Goal: Task Accomplishment & Management: Manage account settings

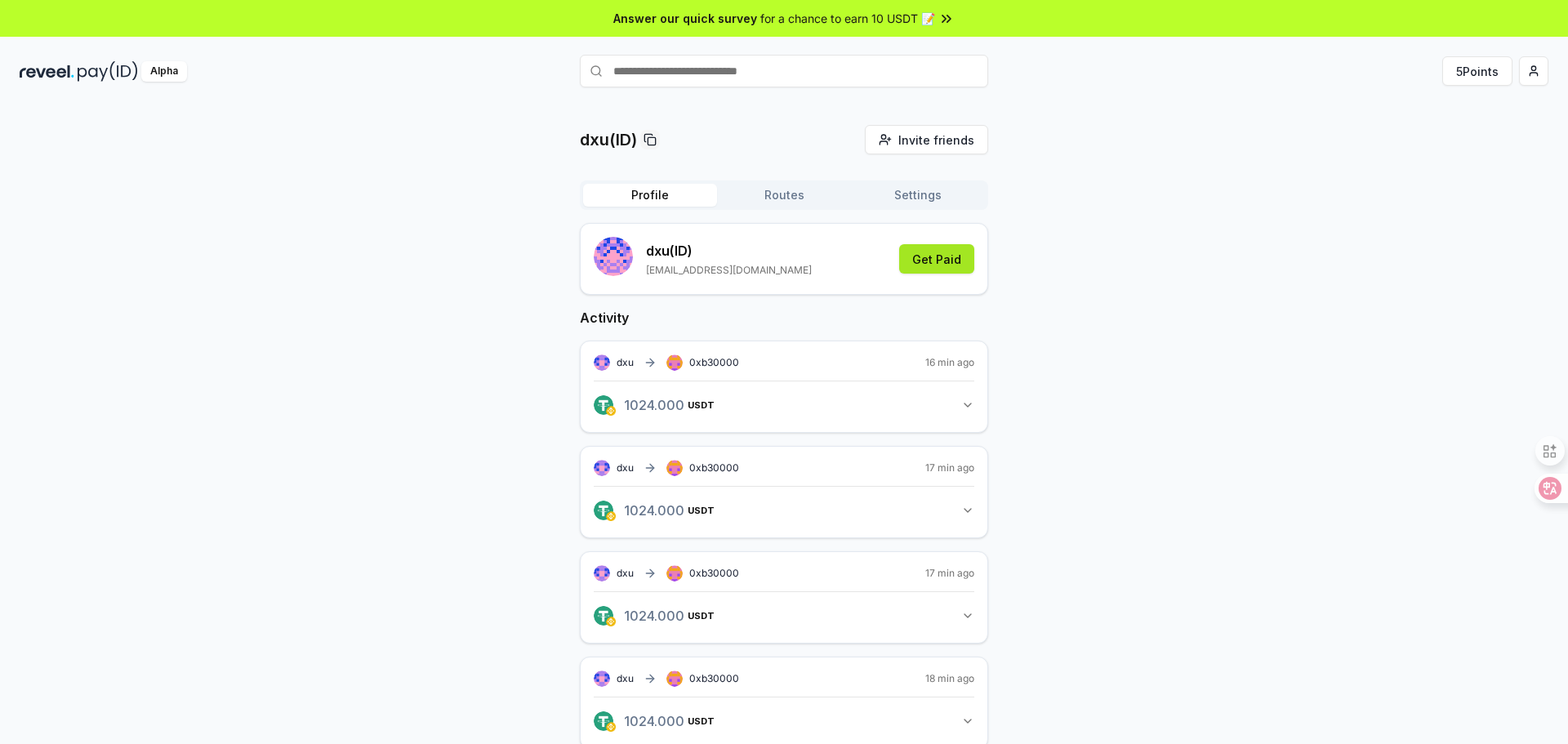
click at [961, 261] on button "Get Paid" at bounding box center [936, 258] width 75 height 30
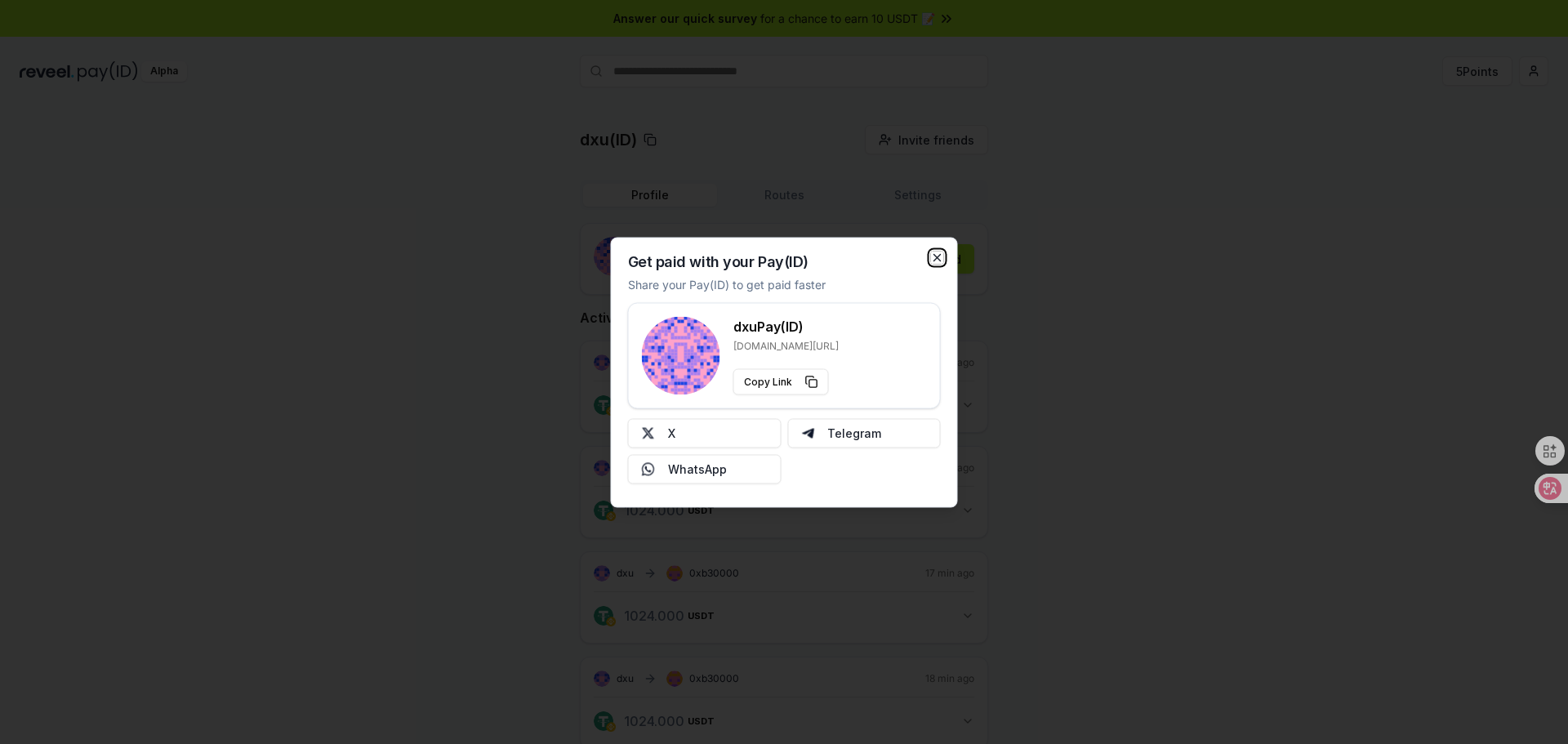
click at [941, 251] on icon "button" at bounding box center [937, 256] width 13 height 13
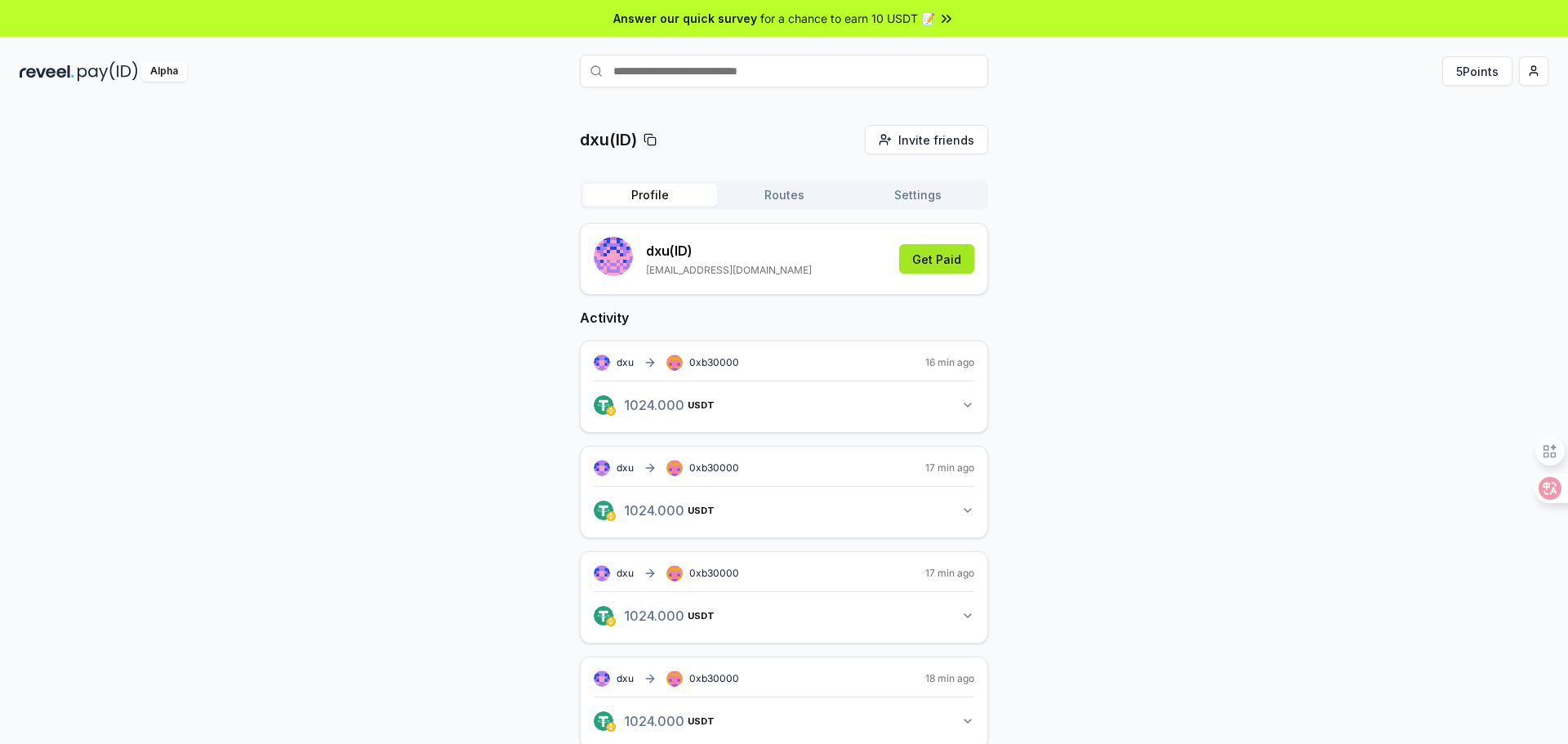
click at [922, 257] on button "Get Paid" at bounding box center [936, 258] width 75 height 30
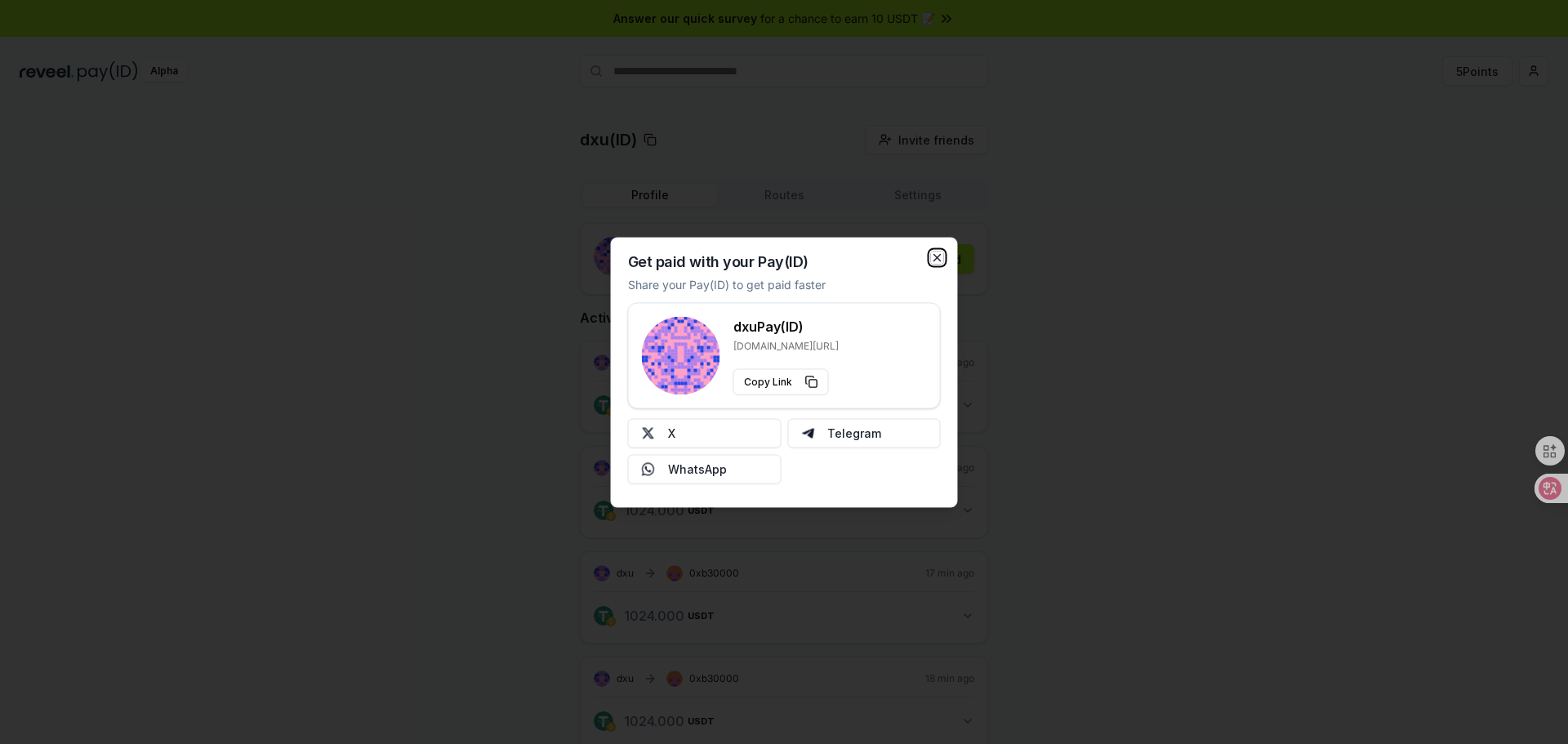
click at [933, 254] on icon "button" at bounding box center [937, 256] width 13 height 13
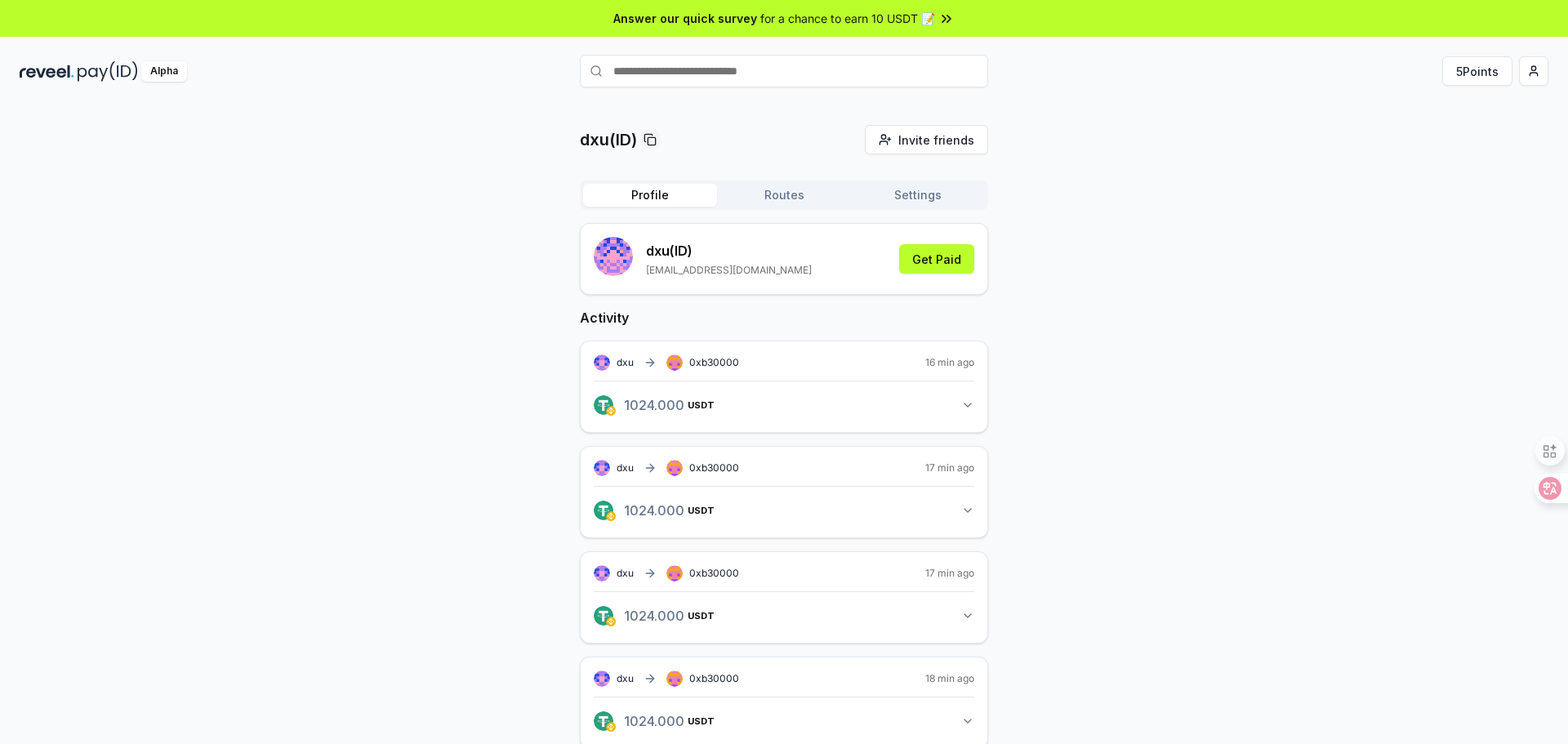
click at [828, 201] on button "Routes" at bounding box center [784, 195] width 134 height 23
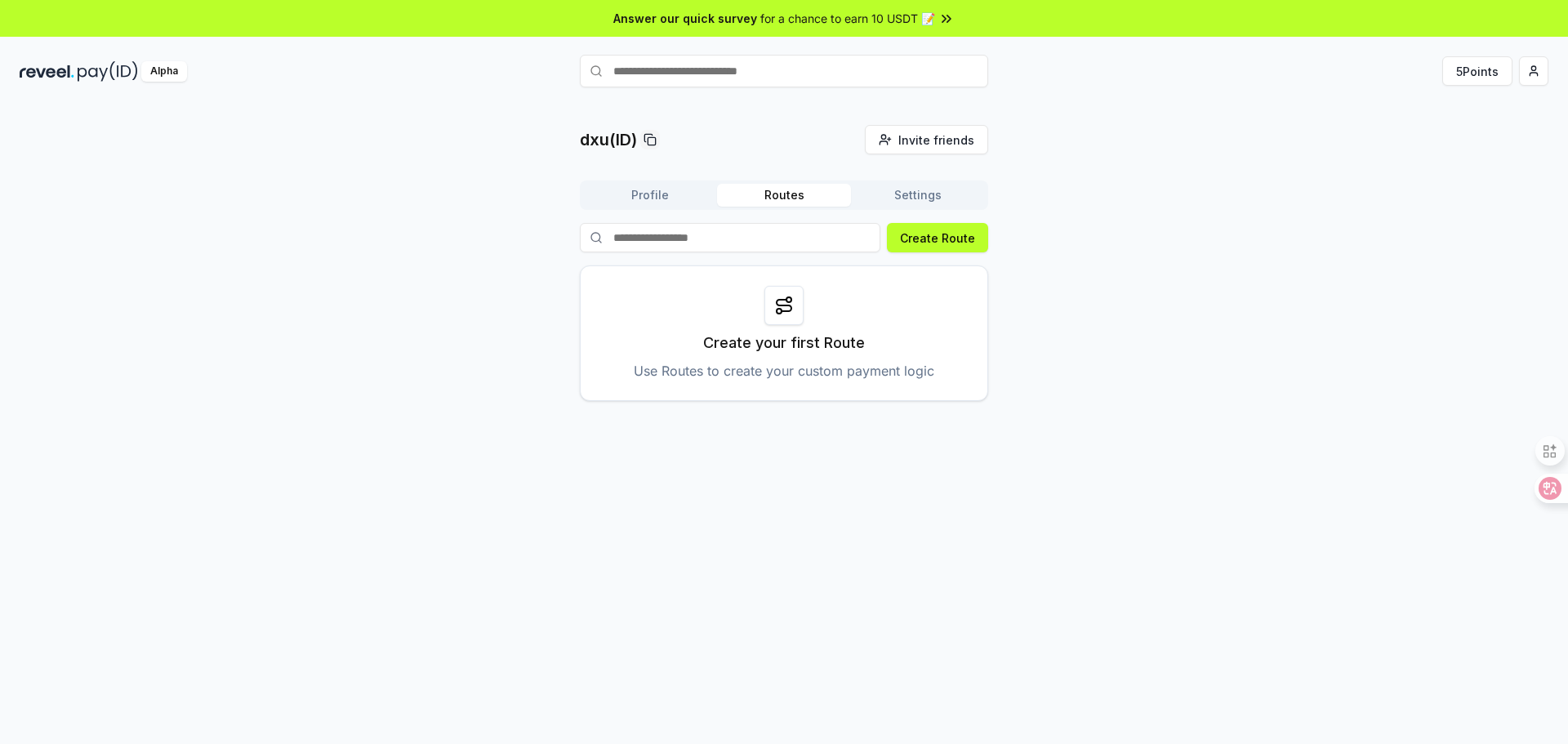
click at [902, 201] on button "Settings" at bounding box center [917, 195] width 134 height 23
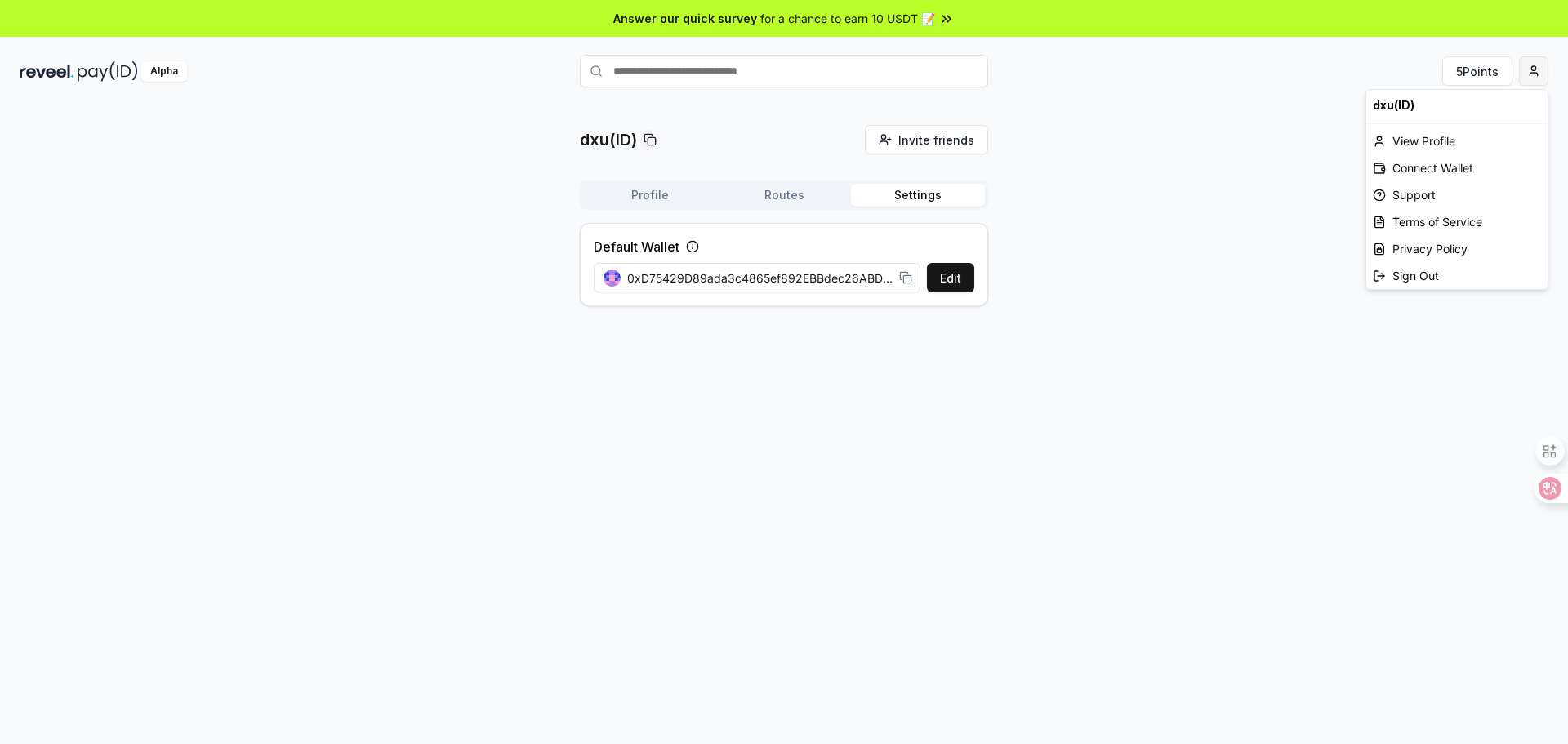
click at [1535, 67] on html "Answer our quick survey for a chance to earn 10 USDT 📝 Alpha 5 Points dxu(ID) I…" at bounding box center [784, 372] width 1568 height 744
click at [1468, 165] on div "Connect Wallet" at bounding box center [1457, 168] width 181 height 27
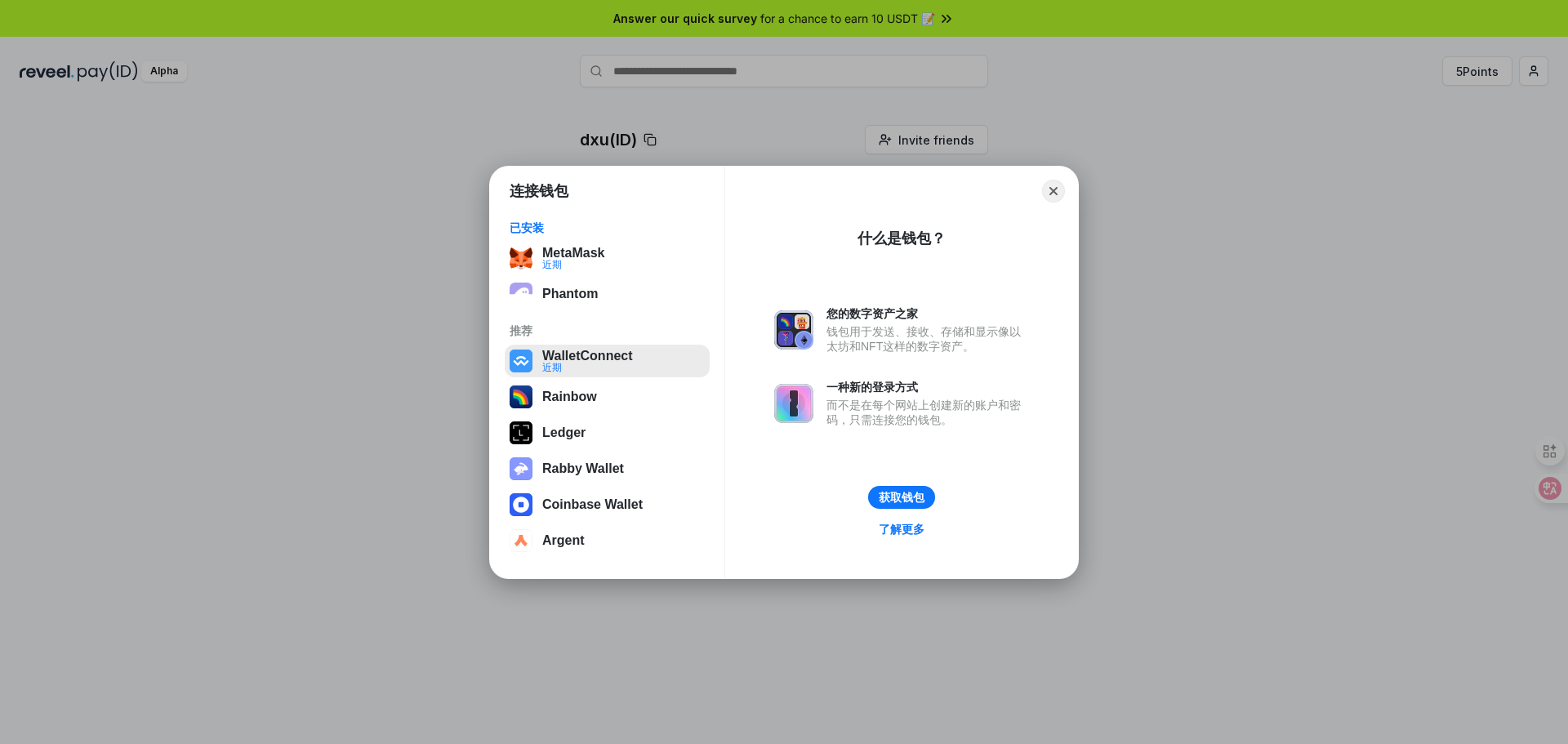
click at [594, 358] on button "WalletConnect 近期" at bounding box center [607, 360] width 205 height 33
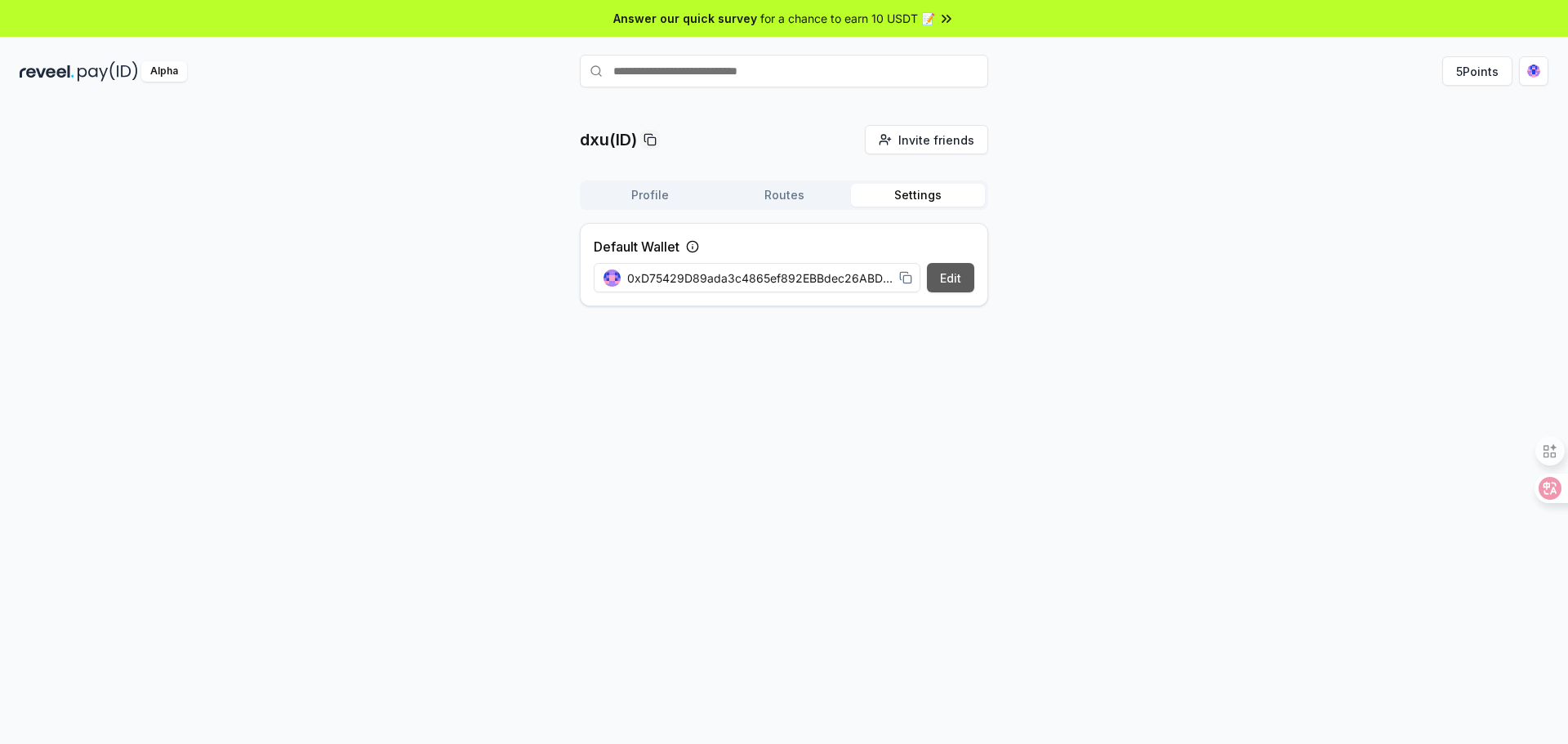
click at [965, 275] on button "Edit" at bounding box center [950, 278] width 47 height 30
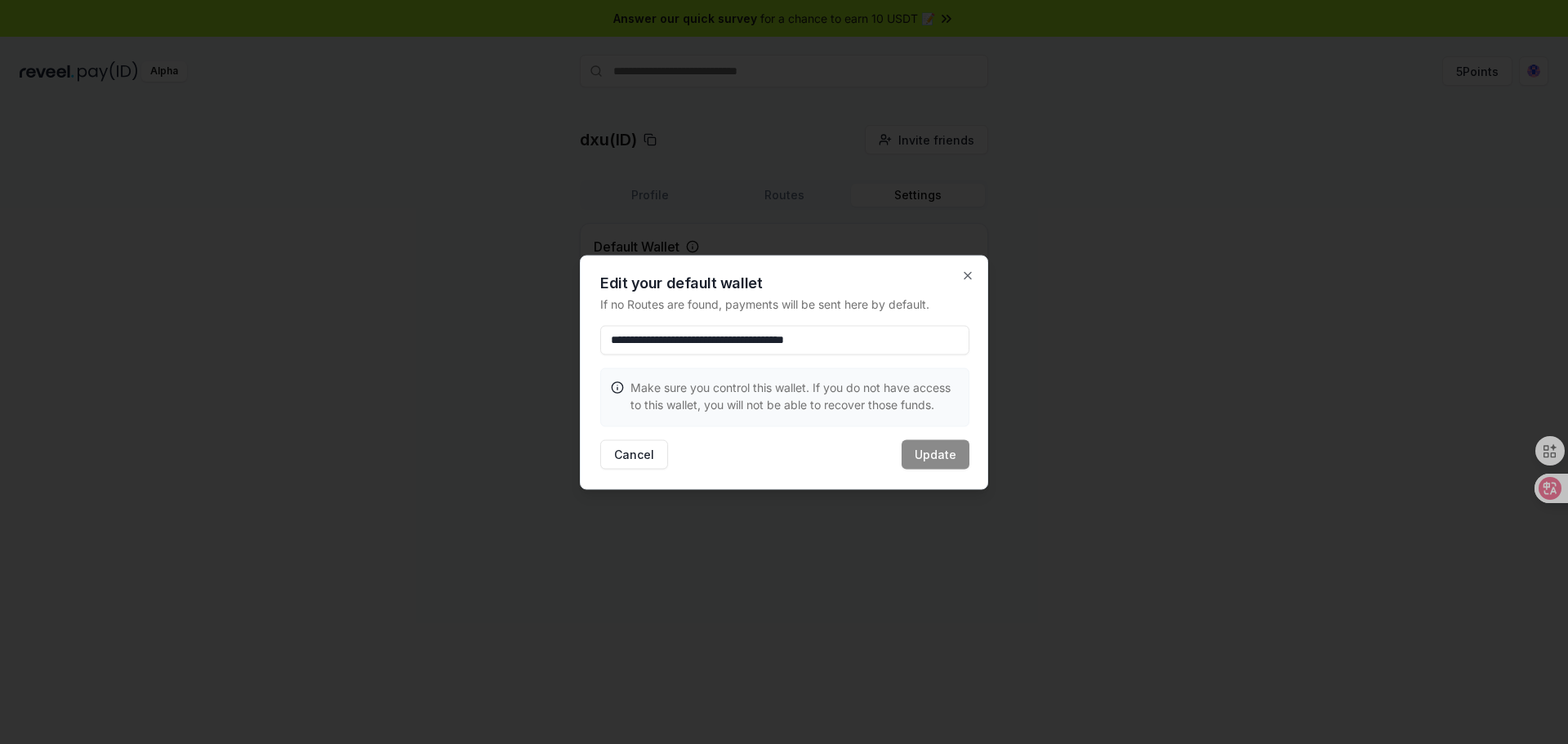
click at [926, 341] on input "**********" at bounding box center [784, 339] width 369 height 30
click at [922, 375] on div "Make sure you control this wallet. If you do not have access to this wallet, yo…" at bounding box center [784, 395] width 367 height 54
click at [968, 279] on icon "button" at bounding box center [967, 274] width 13 height 13
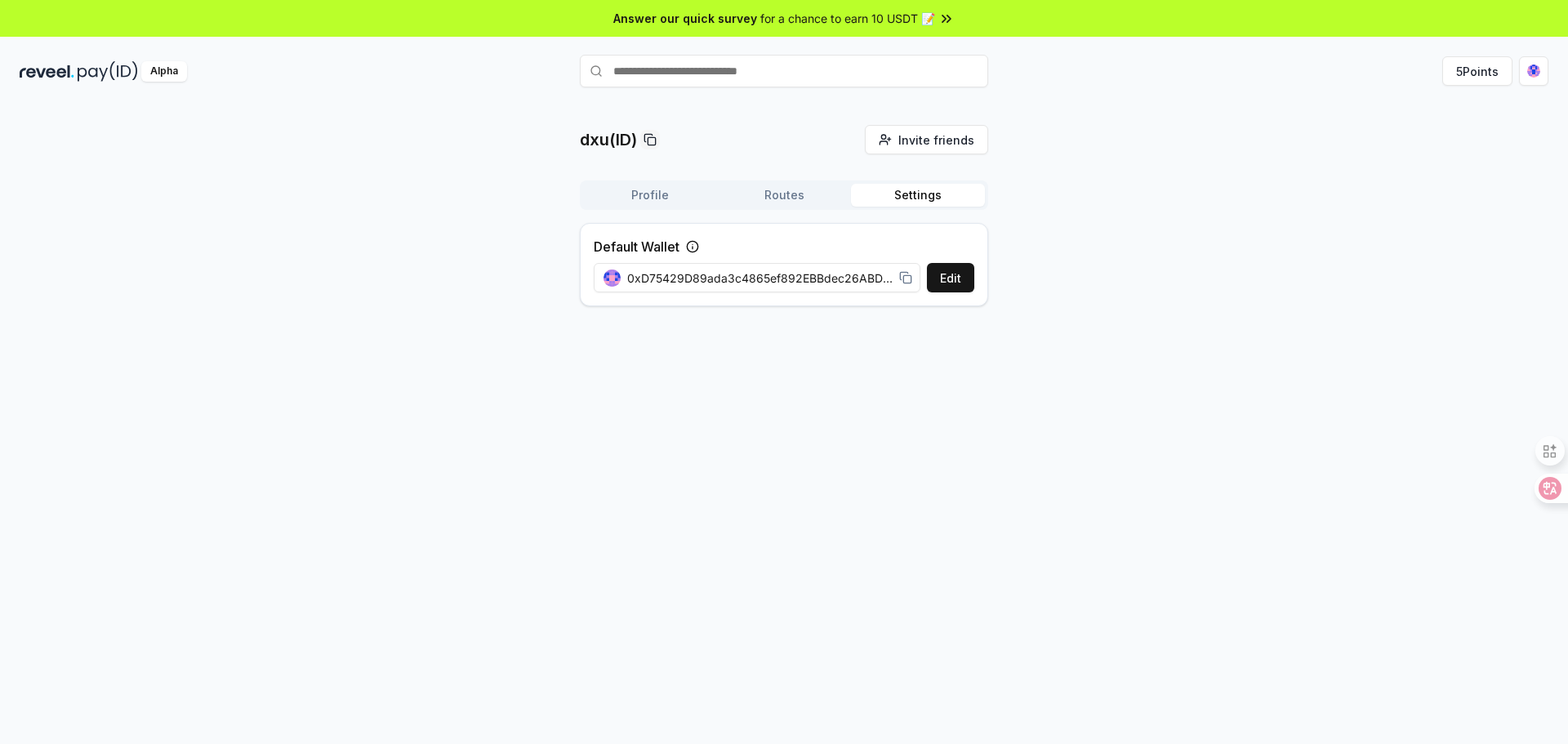
click at [868, 278] on span "0xD75429D89ada3c4865ef892EBBdec26ABD3c050F" at bounding box center [760, 278] width 265 height 17
click at [868, 276] on span "0xD75429D89ada3c4865ef892EBBdec26ABD3c050F" at bounding box center [760, 278] width 265 height 17
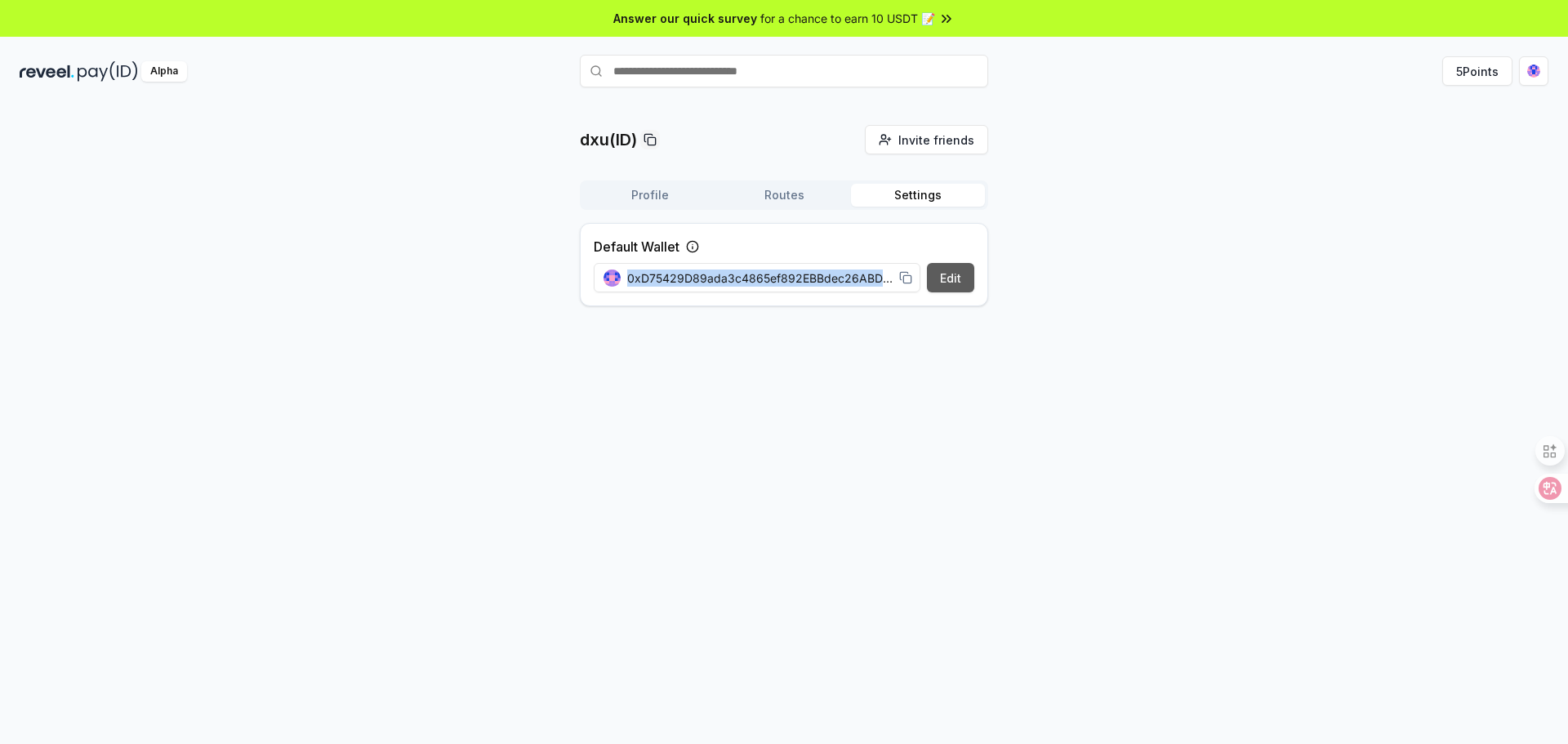
click at [943, 277] on button "Edit" at bounding box center [950, 278] width 47 height 30
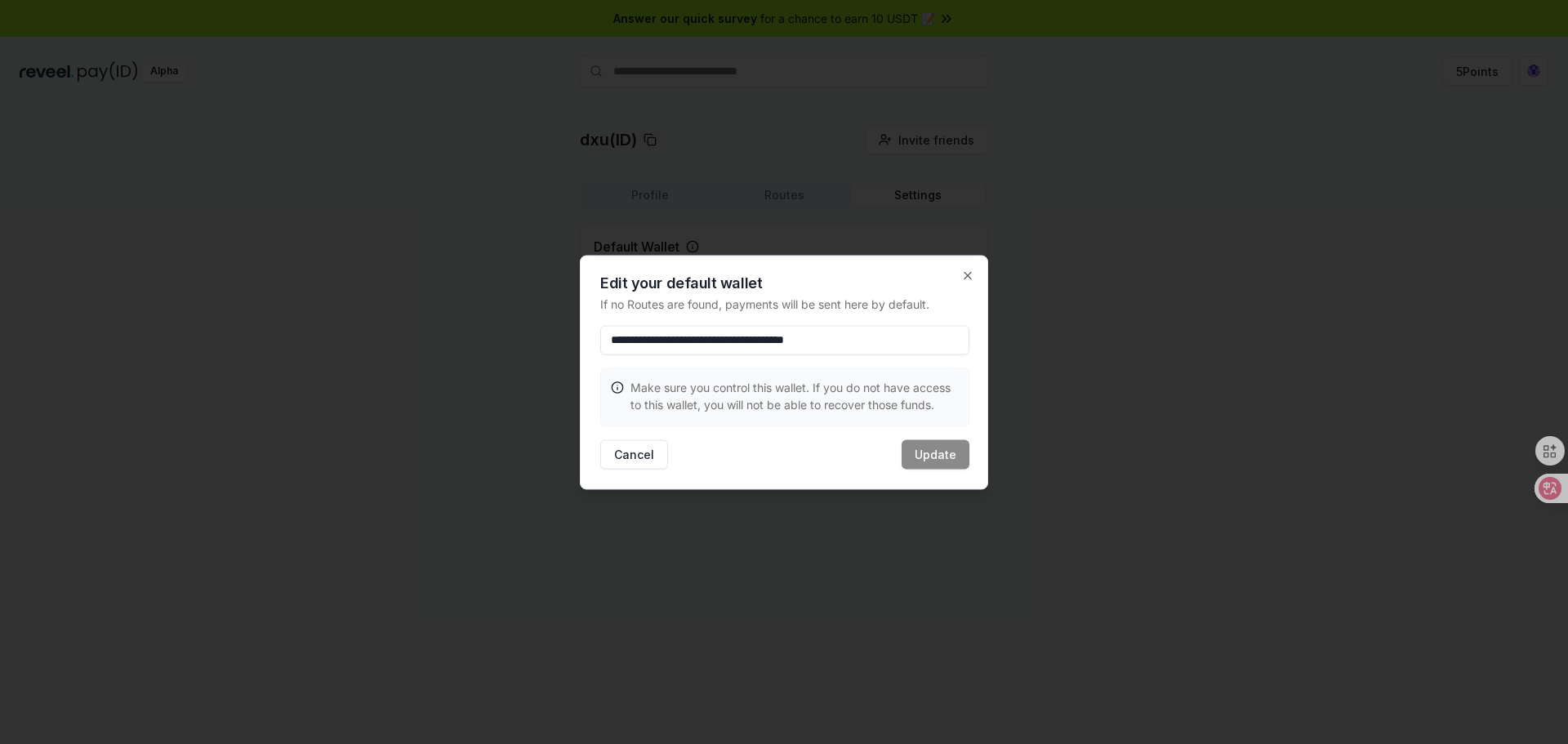
click at [930, 339] on input "**********" at bounding box center [784, 339] width 369 height 30
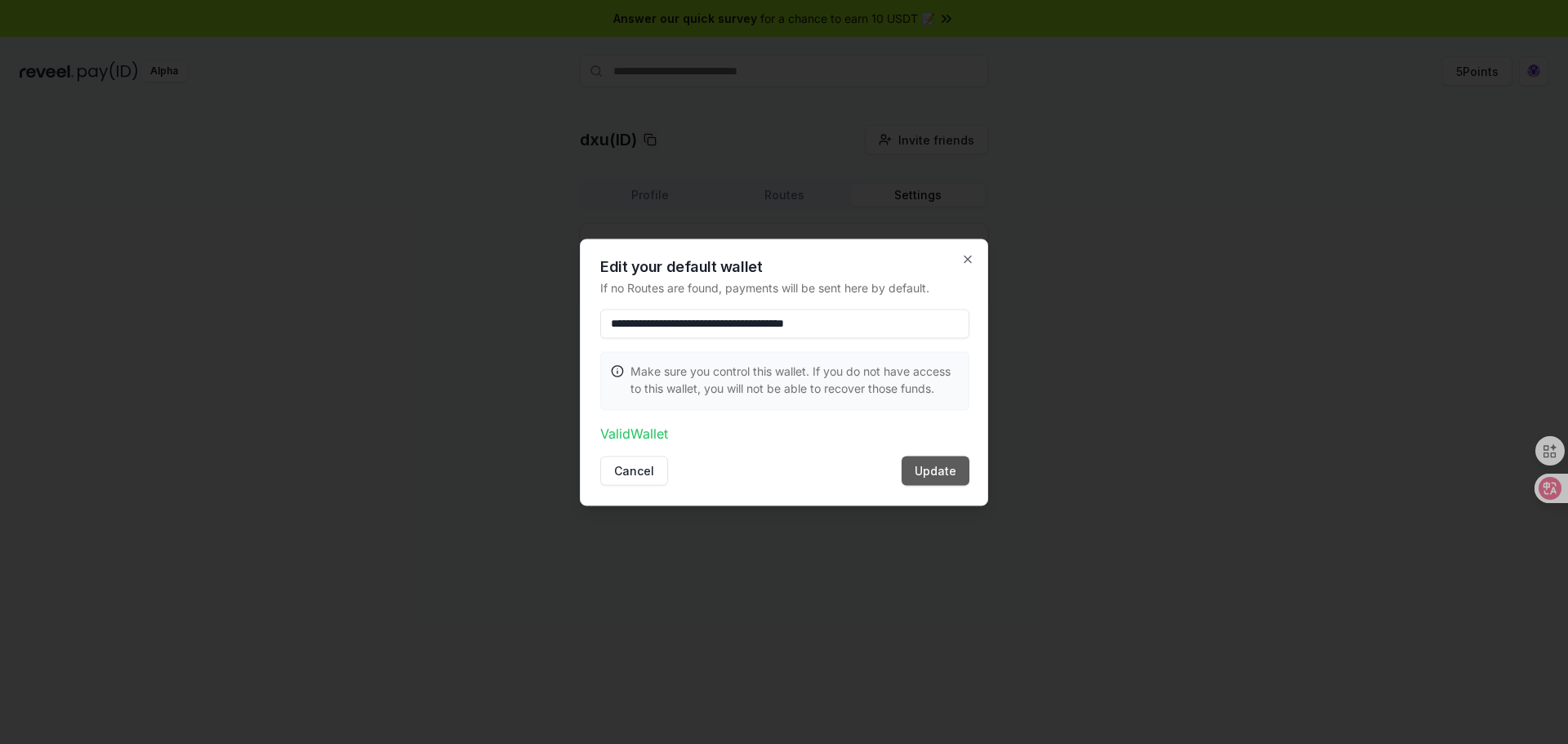
type input "**********"
click at [945, 471] on button "Update" at bounding box center [935, 470] width 68 height 30
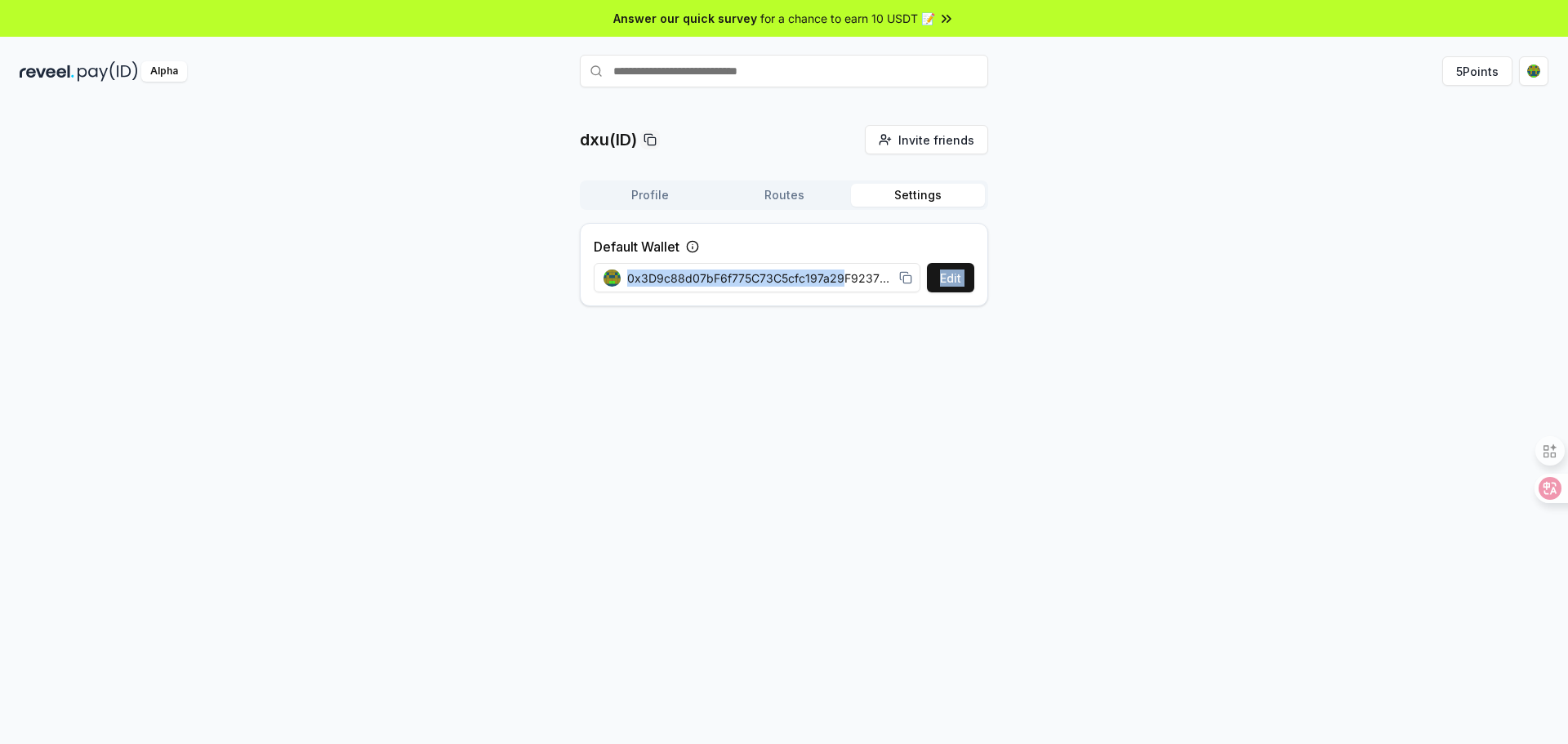
drag, startPoint x: 838, startPoint y: 273, endPoint x: 923, endPoint y: 346, distance: 112.0
click at [925, 346] on div "dxu(ID) Invite friends Invite Profile Routes Settings Default Wallet Edit 0x3D9…" at bounding box center [784, 440] width 1568 height 698
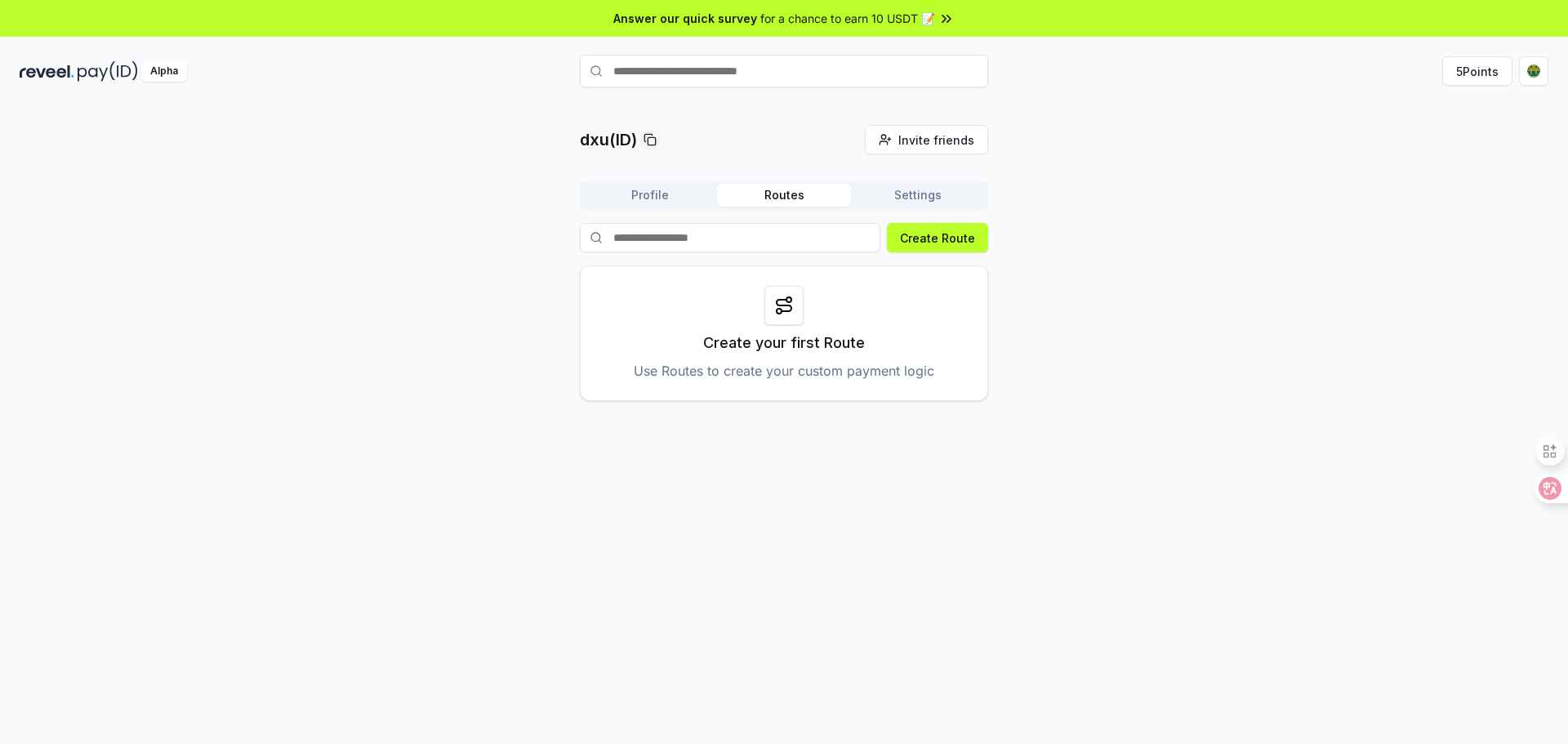
click at [813, 190] on button "Routes" at bounding box center [784, 195] width 134 height 23
click at [658, 195] on button "Profile" at bounding box center [650, 195] width 134 height 23
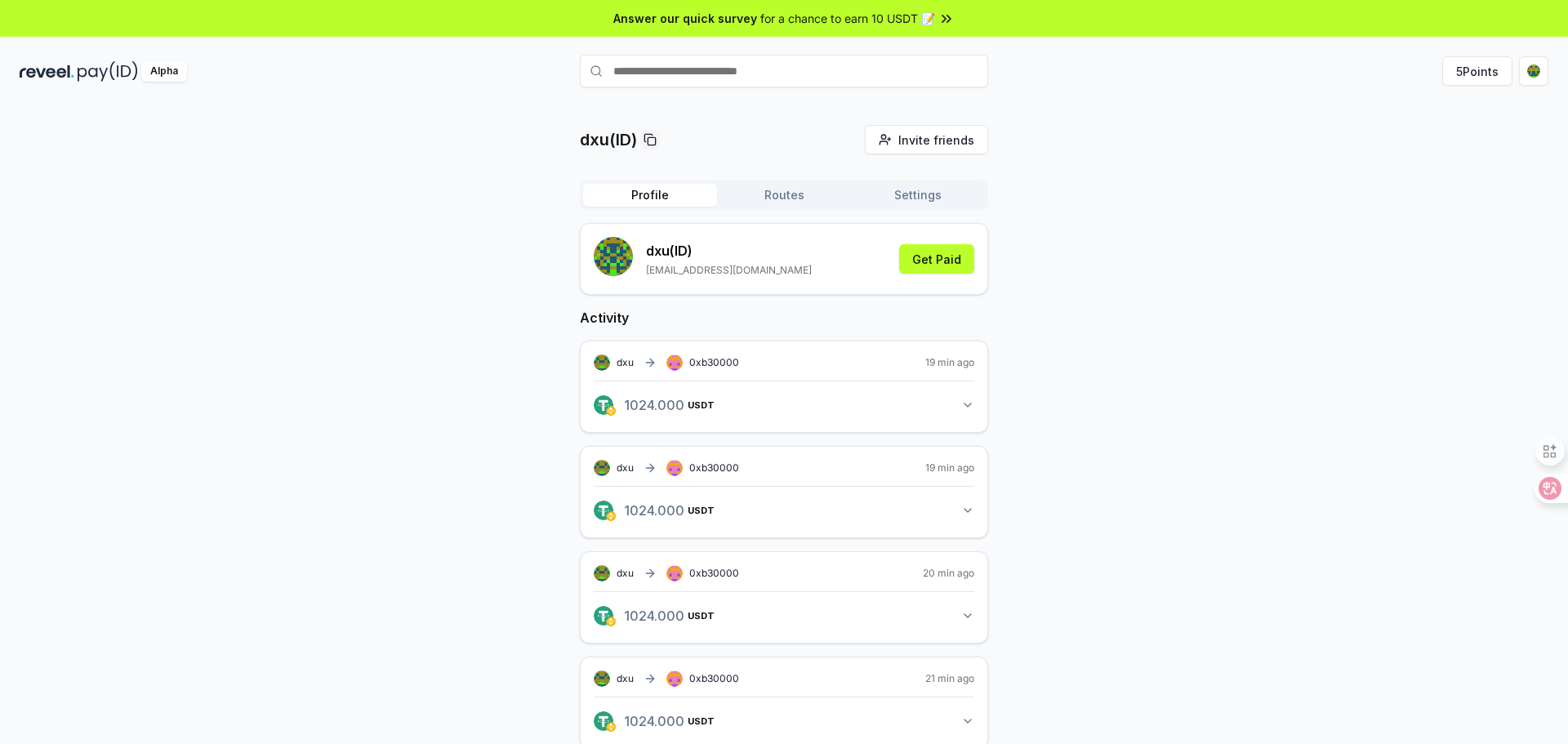
click at [716, 360] on span "0xb30000" at bounding box center [714, 362] width 50 height 13
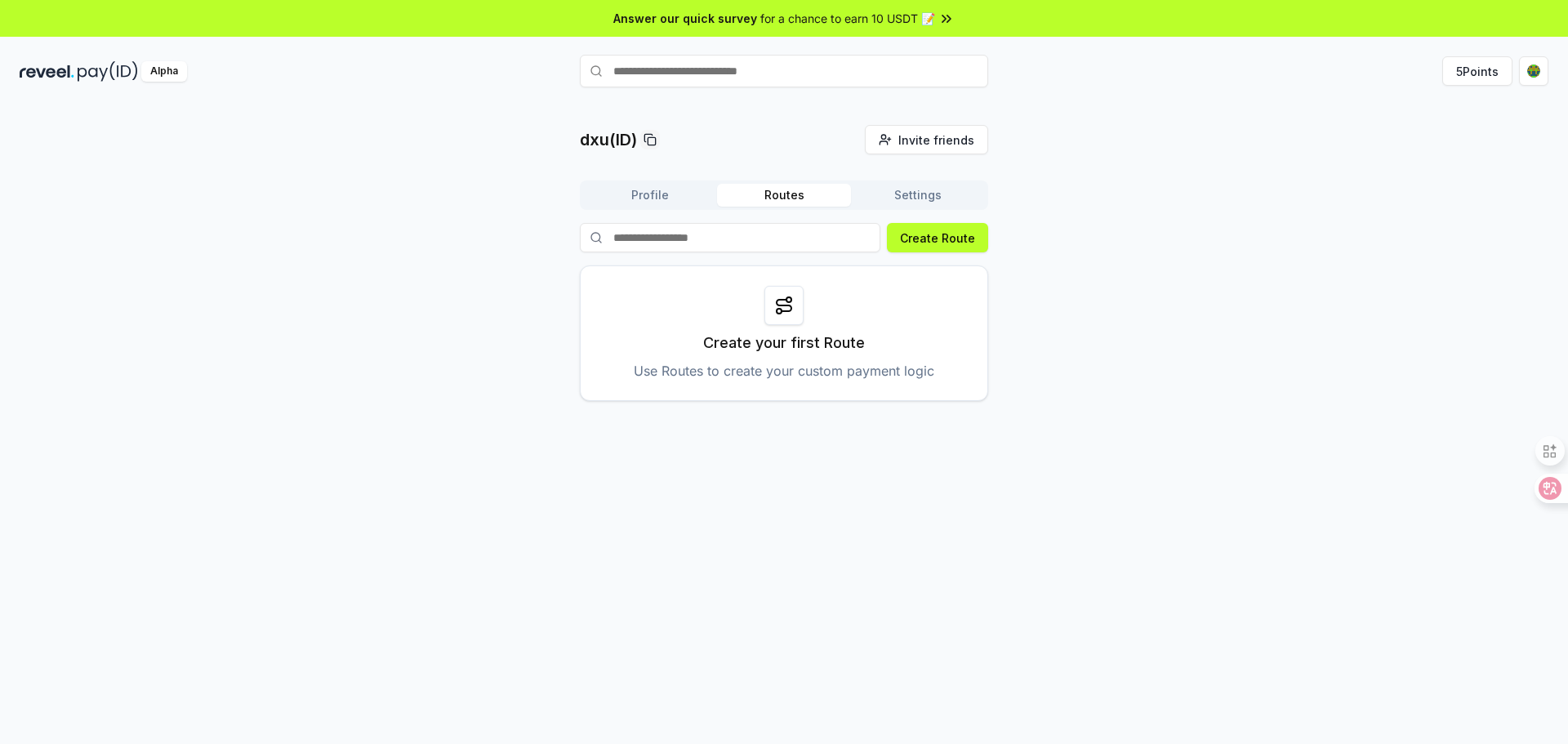
click at [763, 198] on button "Routes" at bounding box center [784, 195] width 134 height 23
click at [668, 199] on button "Profile" at bounding box center [650, 195] width 134 height 23
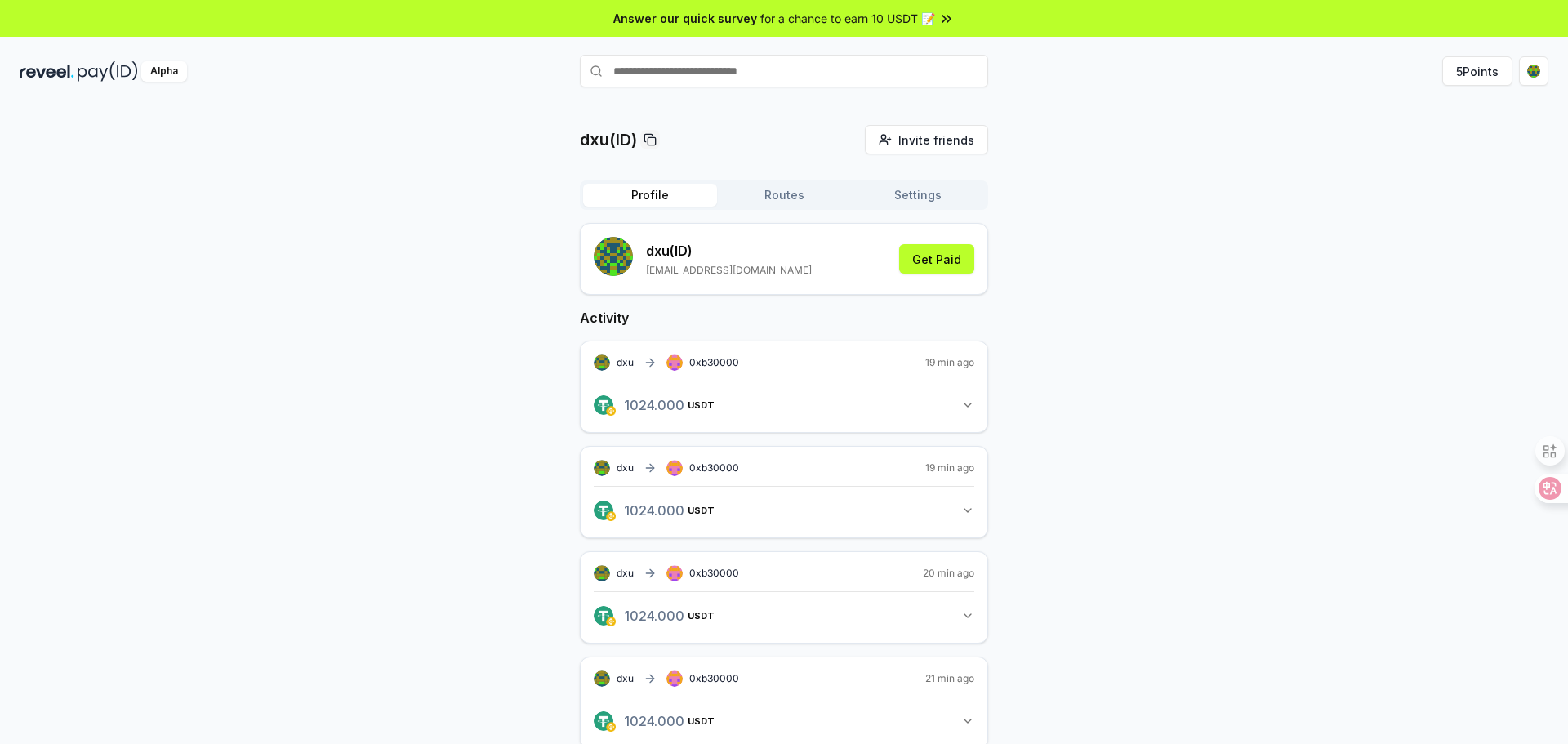
click at [890, 197] on button "Settings" at bounding box center [917, 195] width 134 height 23
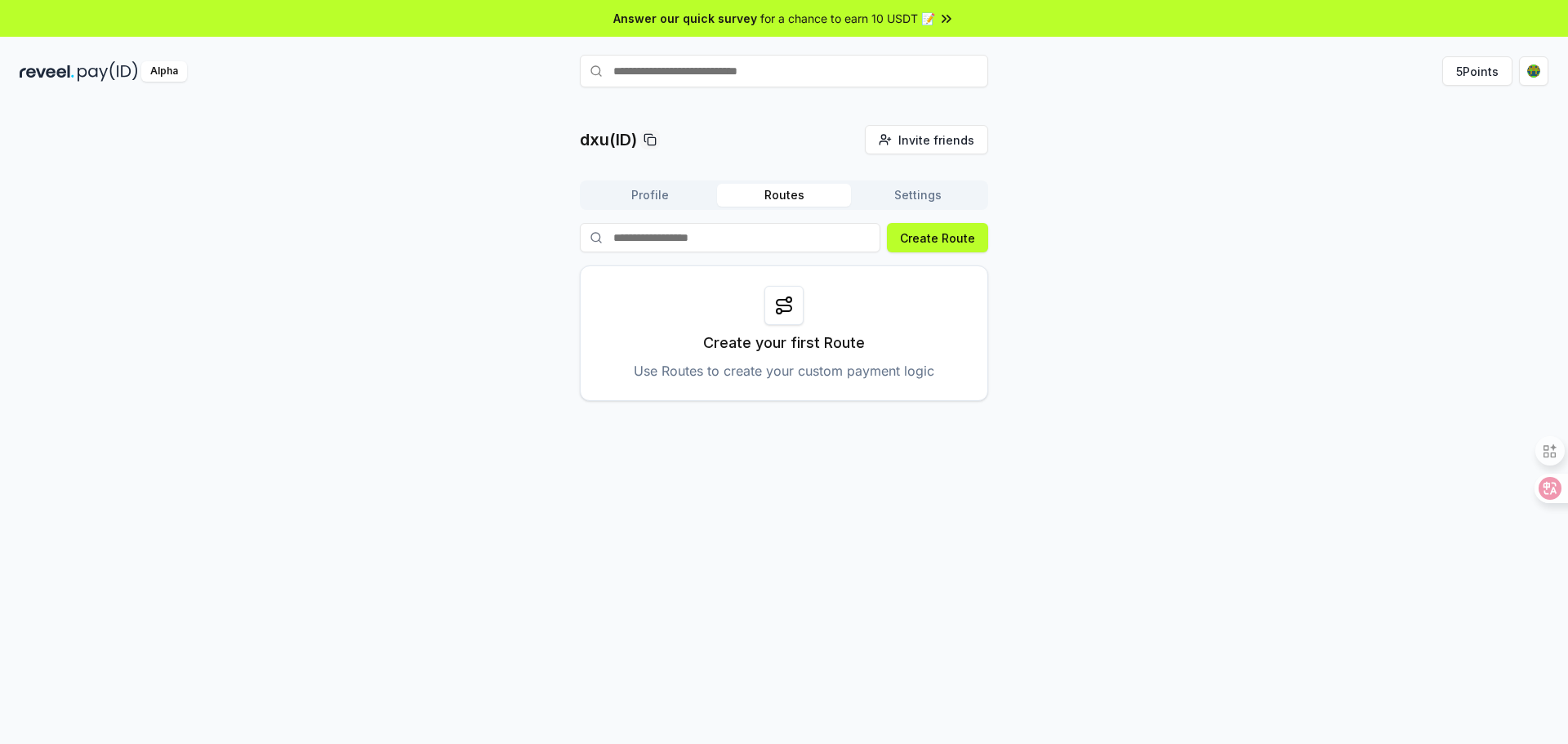
click at [795, 195] on button "Routes" at bounding box center [784, 195] width 134 height 23
click at [639, 197] on button "Profile" at bounding box center [650, 195] width 134 height 23
click at [788, 199] on button "Routes" at bounding box center [784, 195] width 134 height 23
click at [908, 196] on button "Settings" at bounding box center [917, 195] width 134 height 23
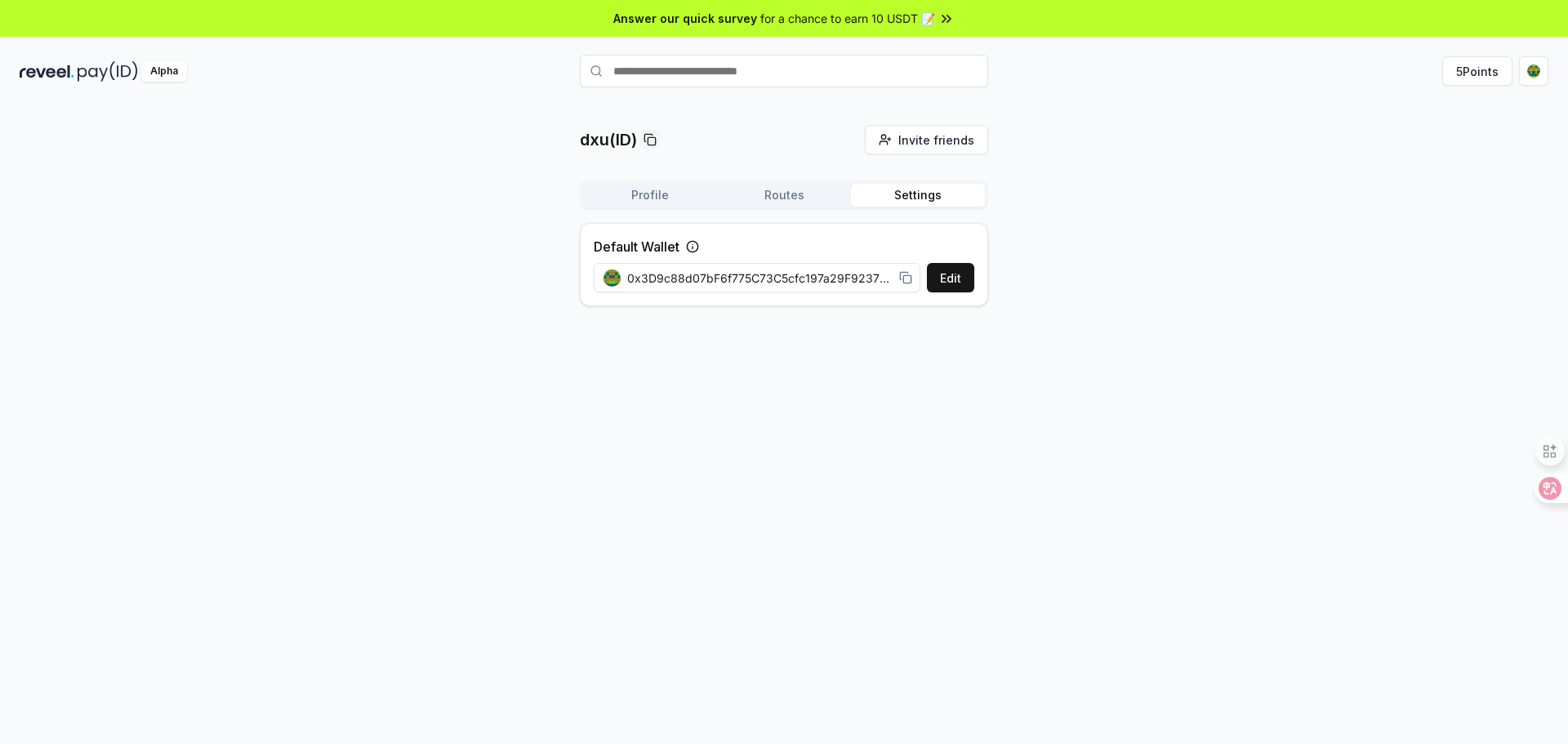
click at [787, 271] on span "0x3D9c88d07bF6f775C73C5cfc197a29F9237DcF5f" at bounding box center [760, 278] width 265 height 17
click at [1479, 67] on button "5 Points" at bounding box center [1477, 71] width 70 height 30
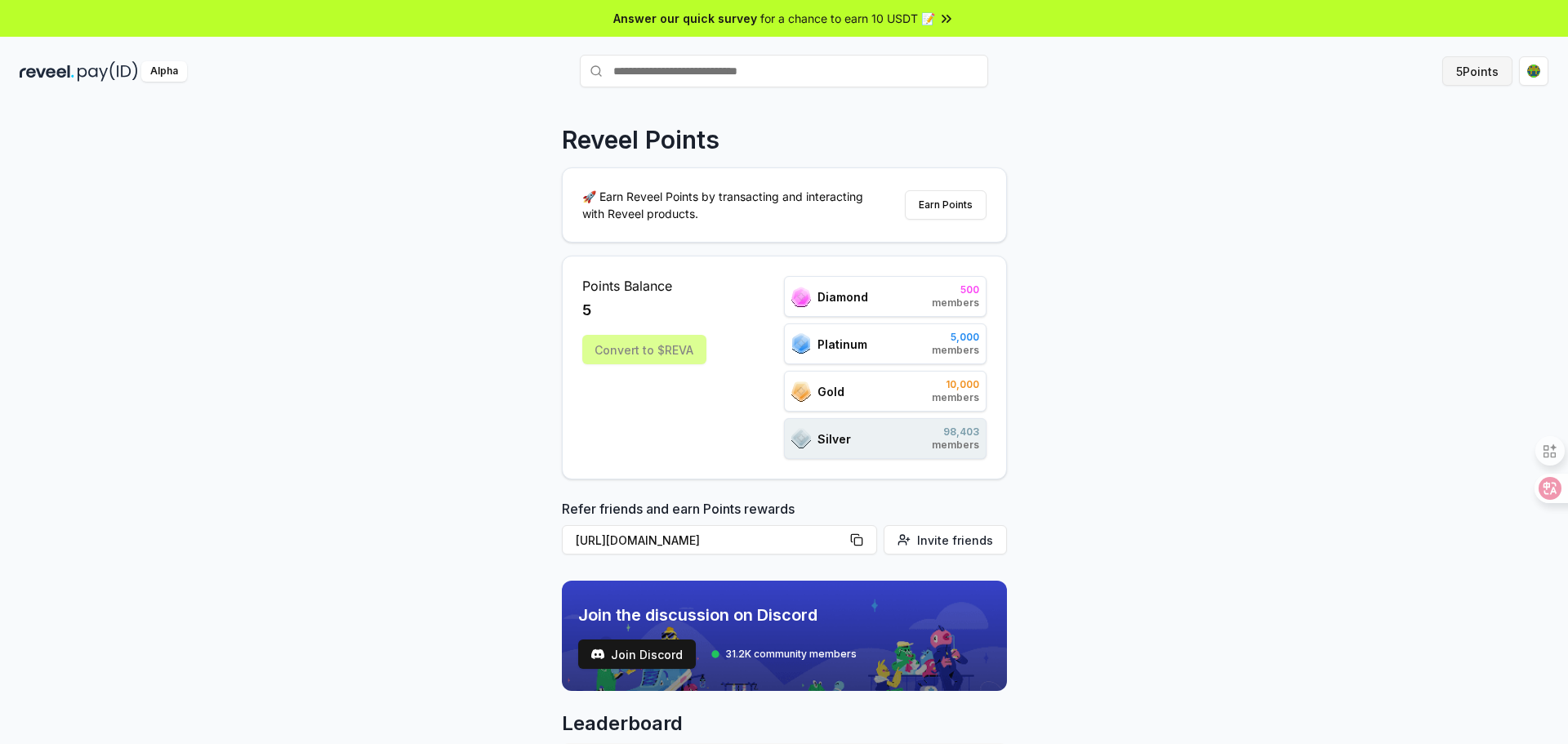
click at [1503, 78] on button "5 Points" at bounding box center [1477, 71] width 70 height 30
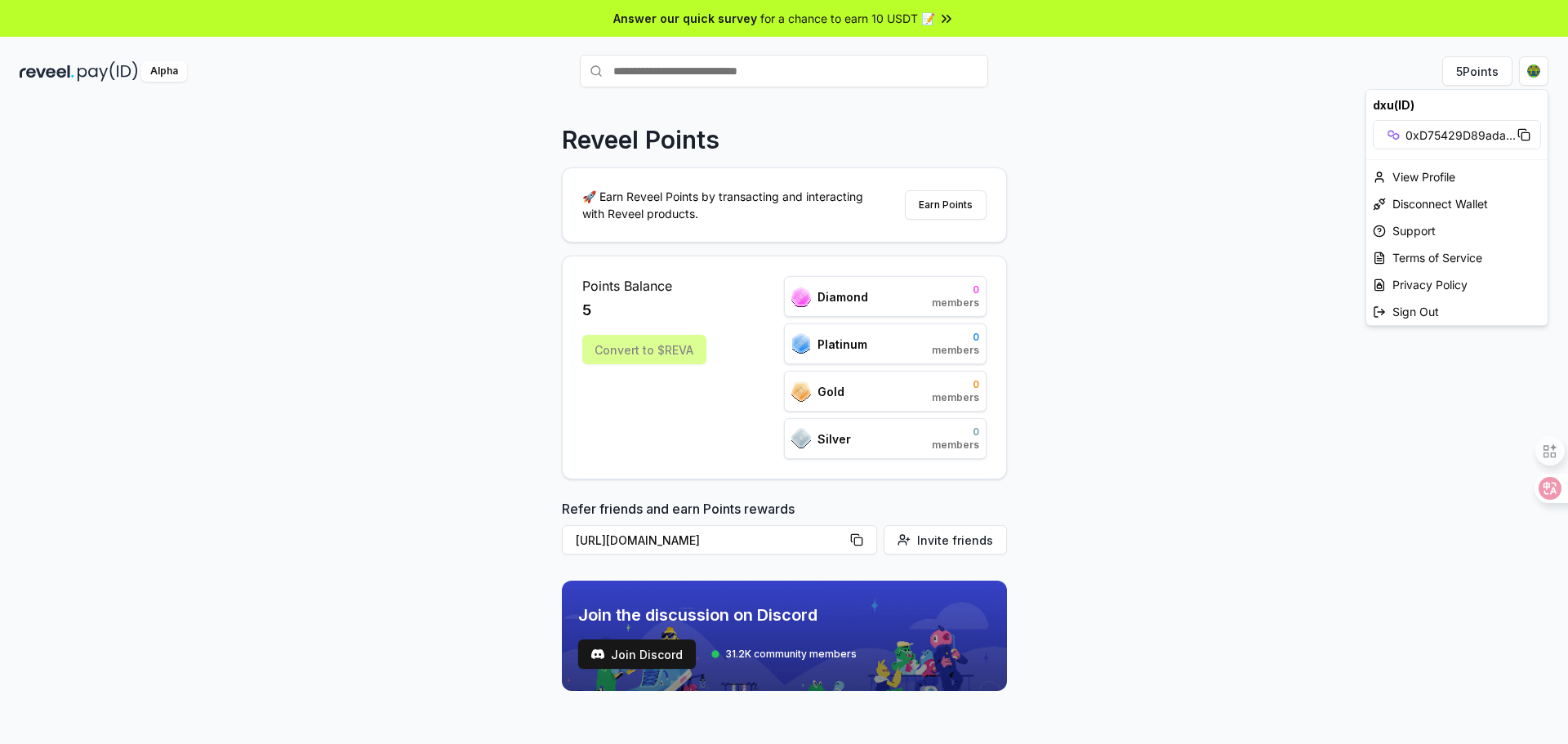
click at [1530, 74] on html "Answer our quick survey for a chance to earn 10 USDT 📝 Alpha 5 Points Reveel Po…" at bounding box center [784, 372] width 1568 height 744
click at [1474, 202] on div "Disconnect Wallet" at bounding box center [1457, 203] width 181 height 27
click at [1533, 73] on html "Answer our quick survey for a chance to earn 10 USDT 📝 Alpha 5 Points Reveel Po…" at bounding box center [784, 372] width 1568 height 744
click at [1456, 205] on div "Disconnect Wallet" at bounding box center [1457, 203] width 181 height 27
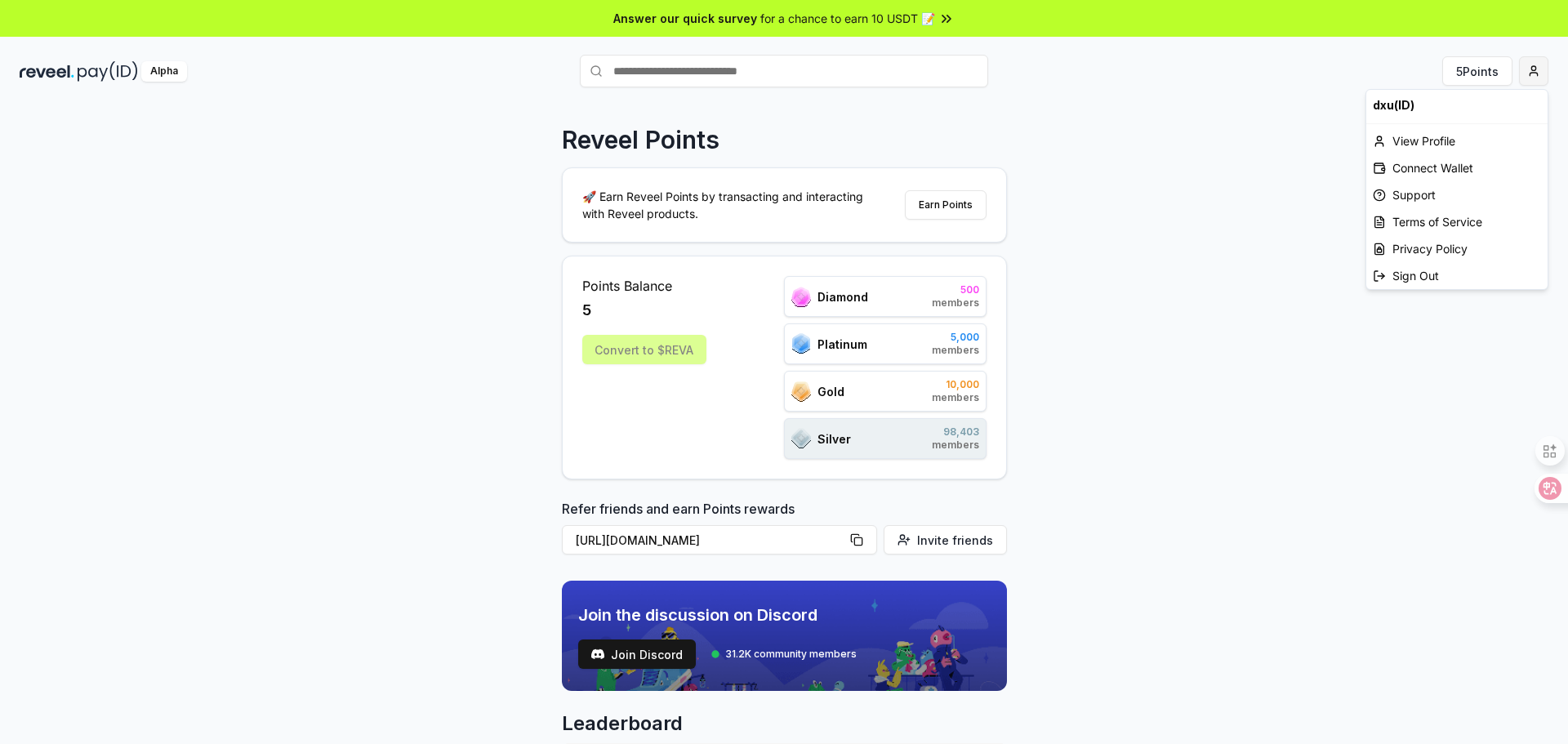
click at [1529, 69] on html "Answer our quick survey for a chance to earn 10 USDT 📝 Alpha 5 Points Reveel Po…" at bounding box center [784, 372] width 1568 height 744
click at [1478, 171] on div "Connect Wallet" at bounding box center [1457, 168] width 181 height 27
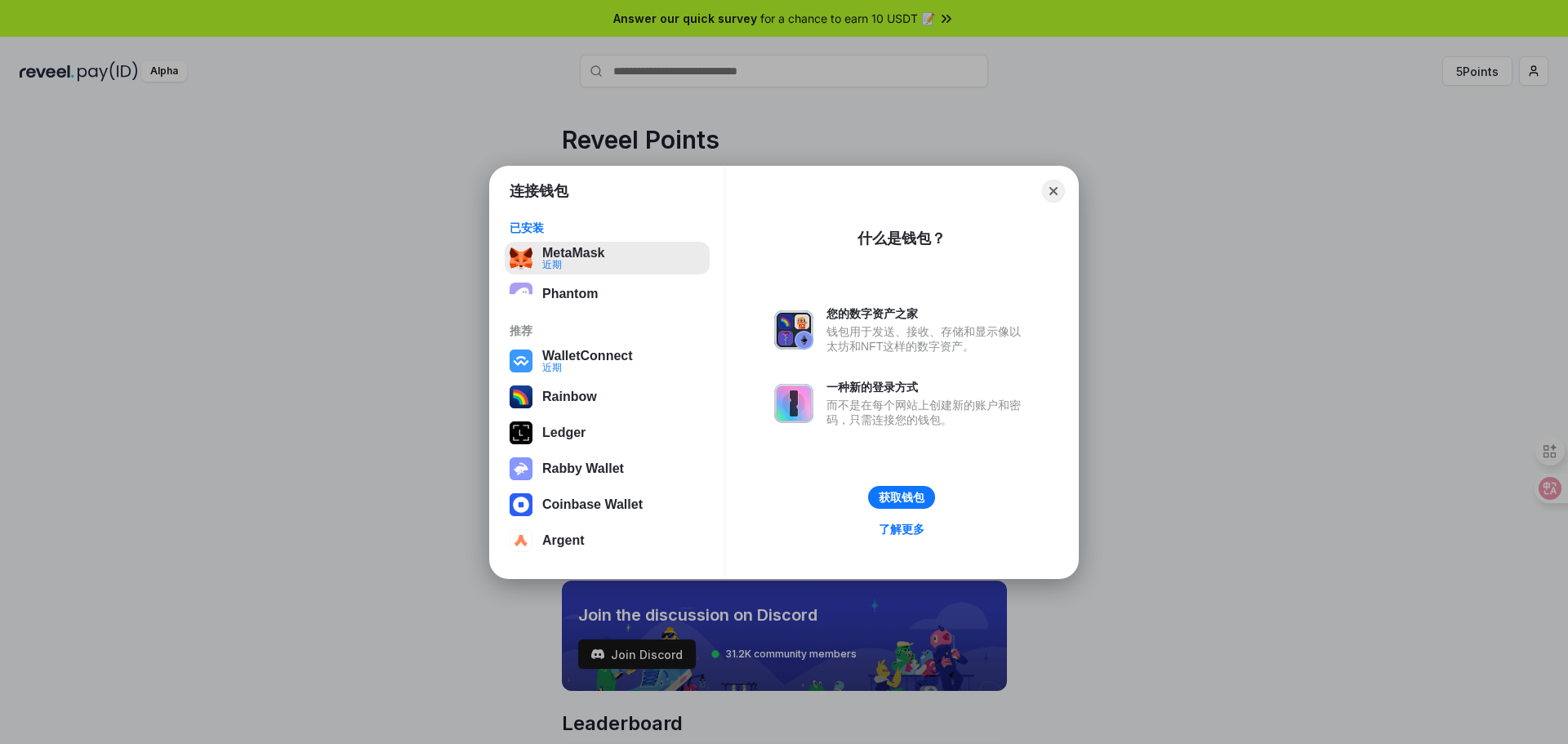
click at [619, 256] on button "MetaMask 近期" at bounding box center [607, 257] width 205 height 33
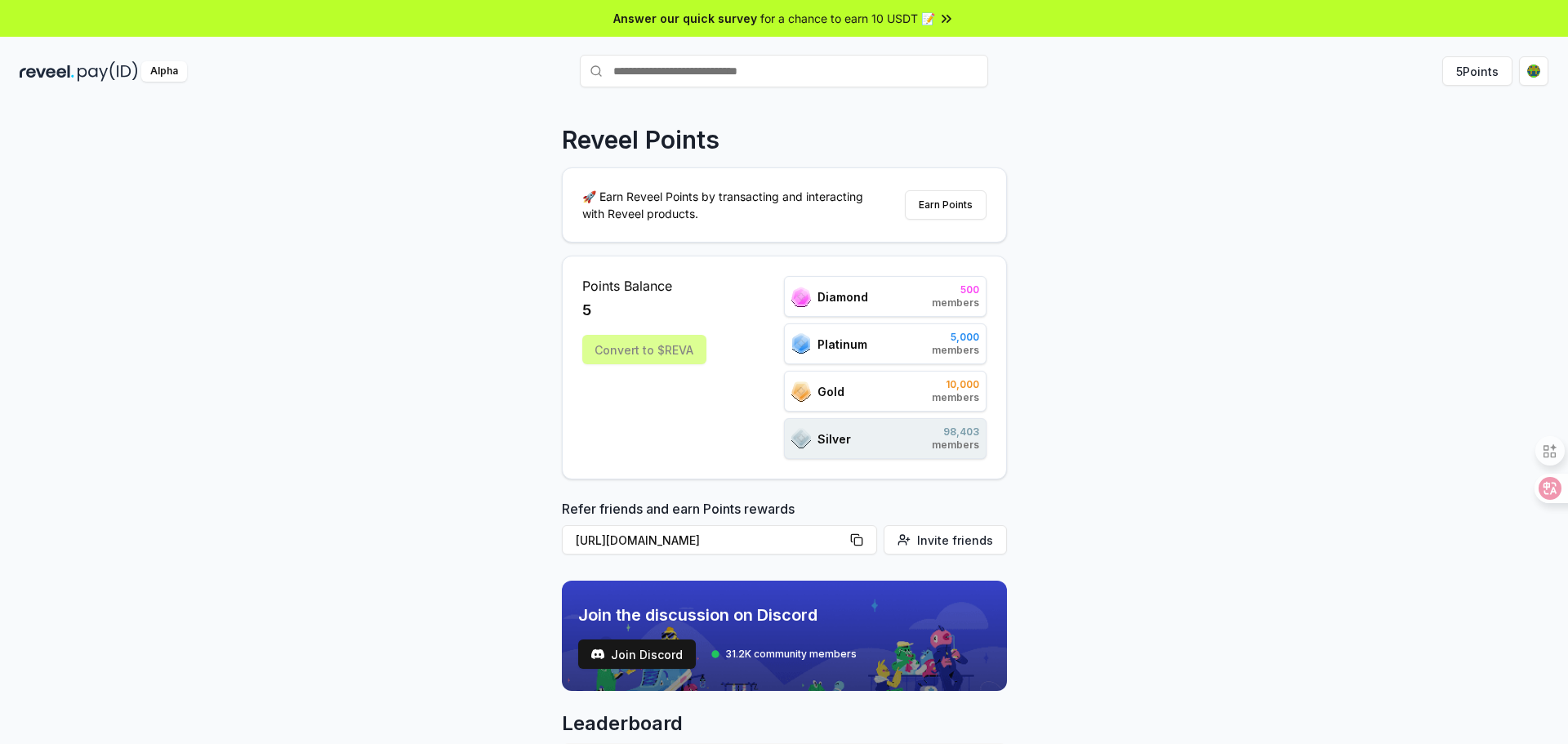
click at [1415, 239] on div "Reveel Points 🚀 Earn Reveel Points by transacting and interacting with Reveel p…" at bounding box center [784, 440] width 1568 height 698
click at [1528, 76] on html "Answer our quick survey for a chance to earn 10 USDT 📝 Alpha 5 Points Reveel Po…" at bounding box center [784, 372] width 1568 height 744
click at [1495, 178] on div "View Profile" at bounding box center [1457, 177] width 181 height 27
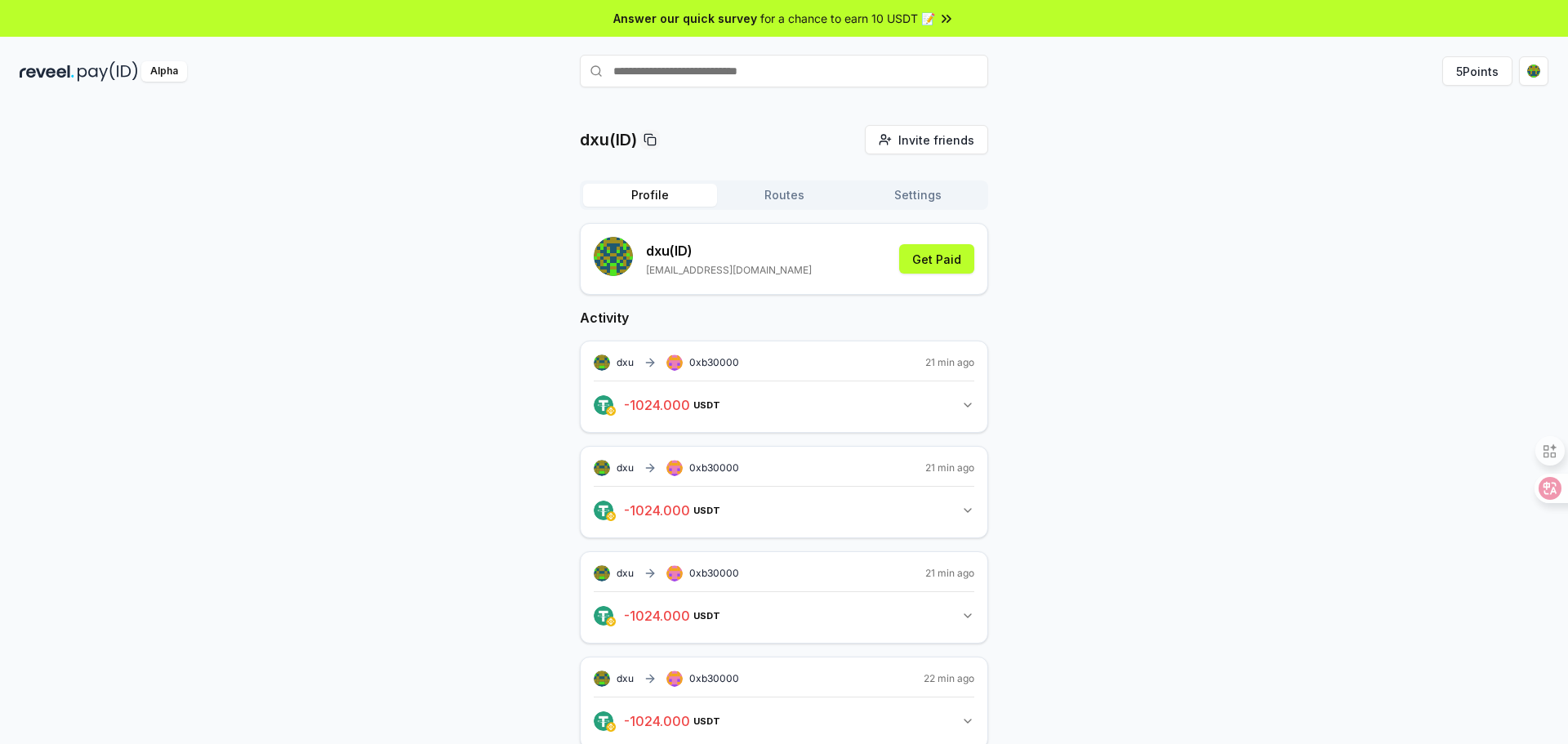
click at [621, 367] on span "dxu" at bounding box center [625, 362] width 17 height 13
click at [755, 193] on button "Routes" at bounding box center [784, 195] width 134 height 23
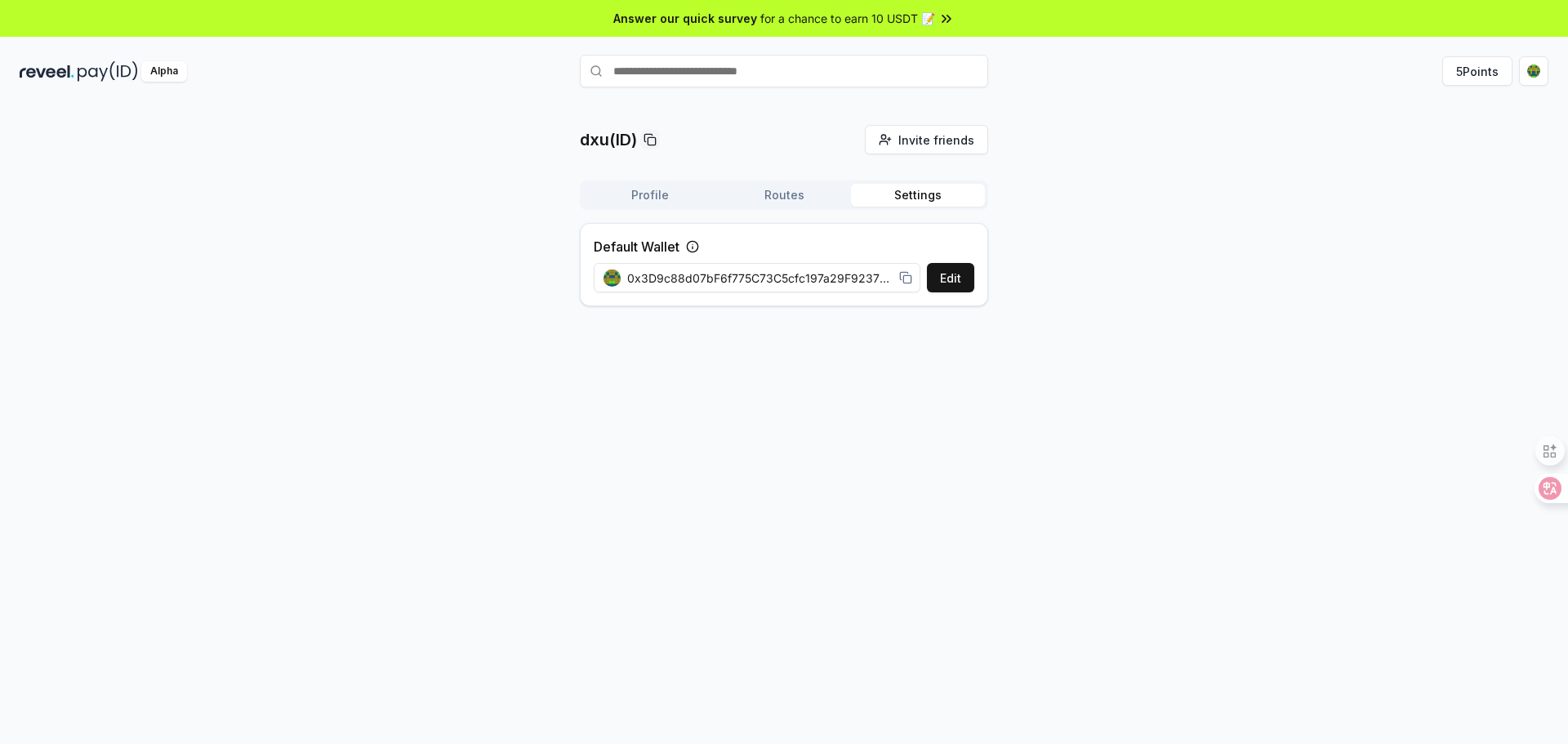
click at [883, 198] on button "Settings" at bounding box center [917, 195] width 134 height 23
drag, startPoint x: 773, startPoint y: 283, endPoint x: 870, endPoint y: 283, distance: 97.0
click at [870, 283] on span "0x3D9c88d07bF6f775C73C5cfc197a29F9237DcF5f" at bounding box center [760, 278] width 265 height 17
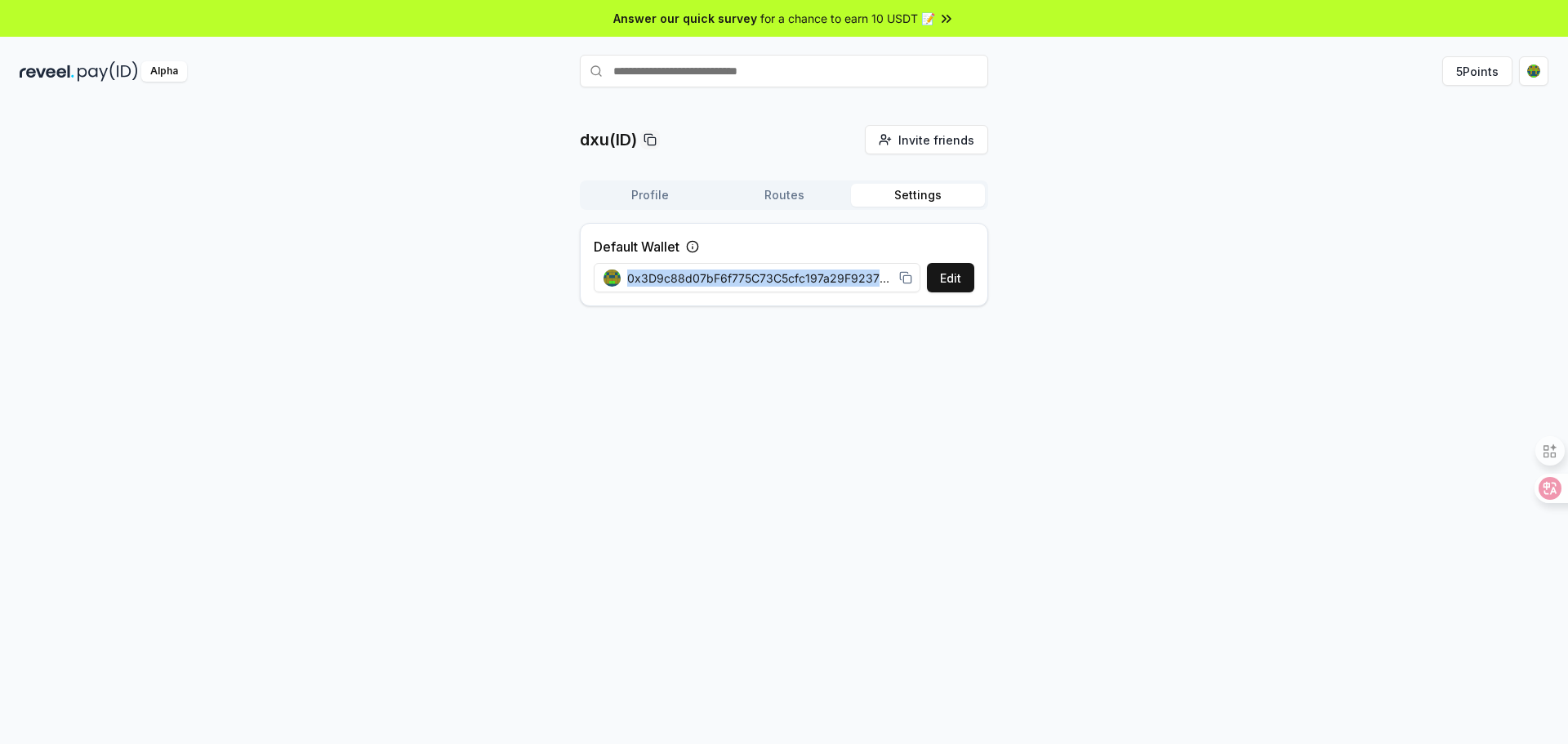
click at [870, 283] on span "0x3D9c88d07bF6f775C73C5cfc197a29F9237DcF5f" at bounding box center [760, 278] width 265 height 17
click at [932, 282] on button "Edit" at bounding box center [950, 278] width 47 height 30
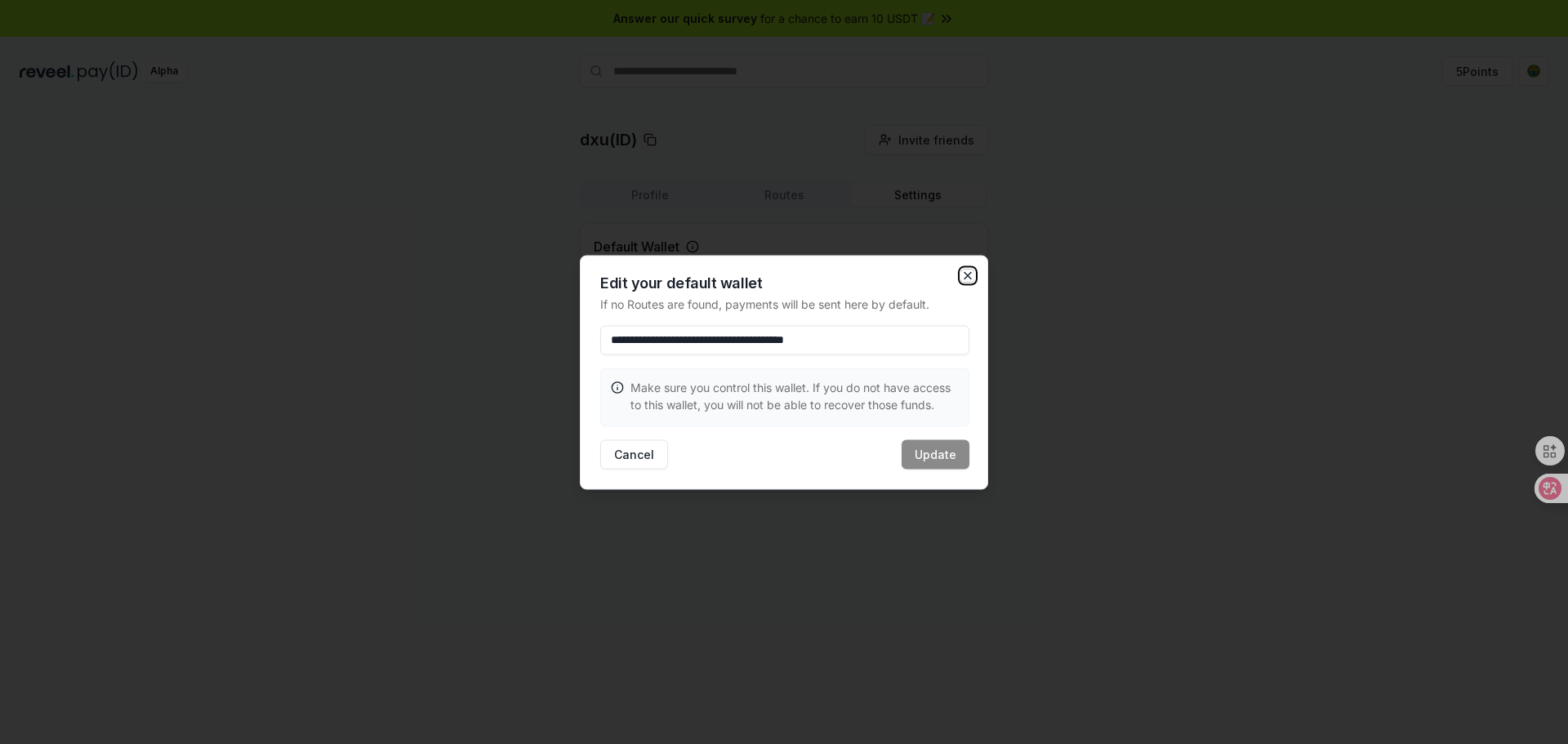
click at [973, 276] on icon "button" at bounding box center [967, 274] width 13 height 13
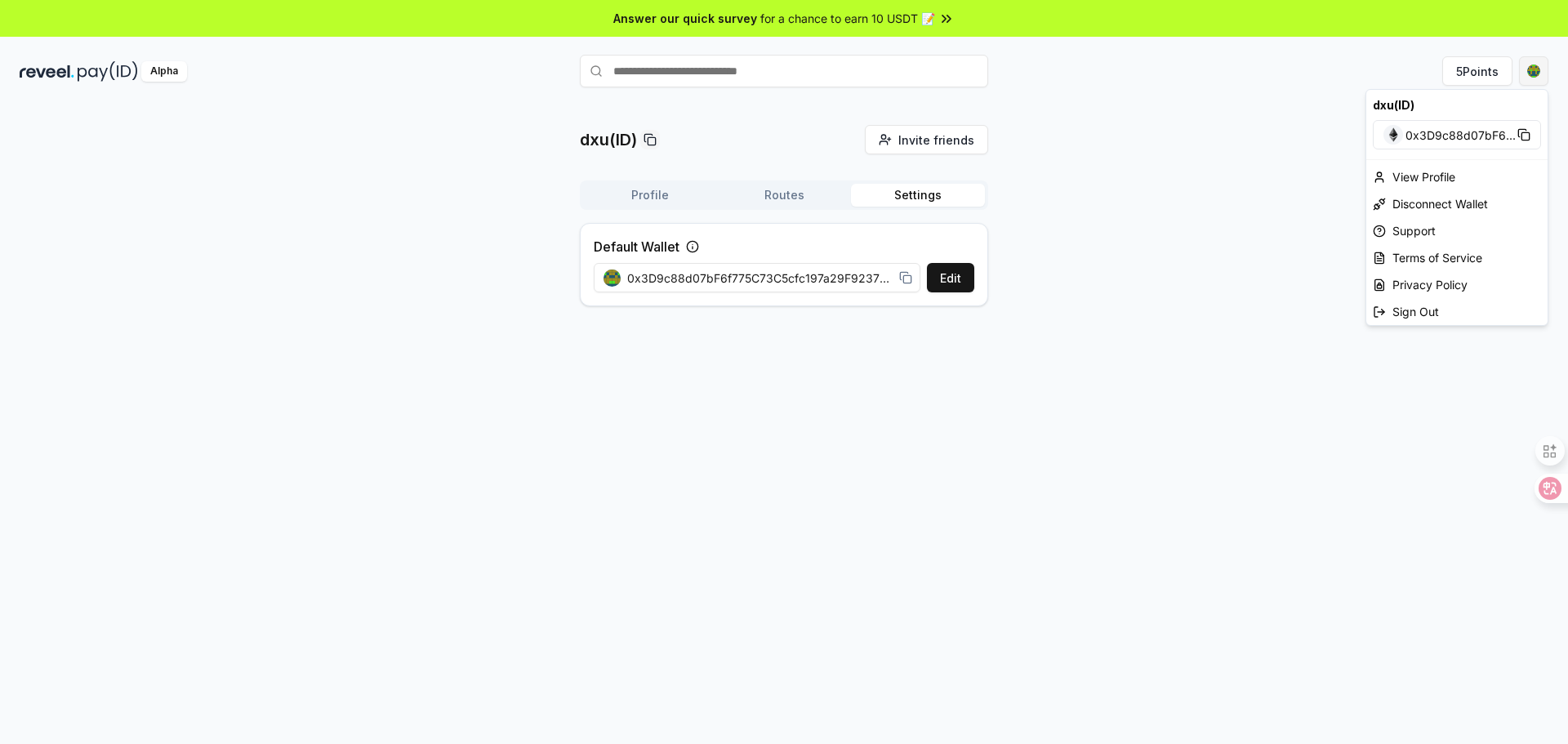
click at [1527, 67] on html "Answer our quick survey for a chance to earn 10 USDT 📝 Alpha 5 Points dxu(ID) I…" at bounding box center [784, 372] width 1568 height 744
click at [1481, 177] on div "View Profile" at bounding box center [1457, 177] width 181 height 27
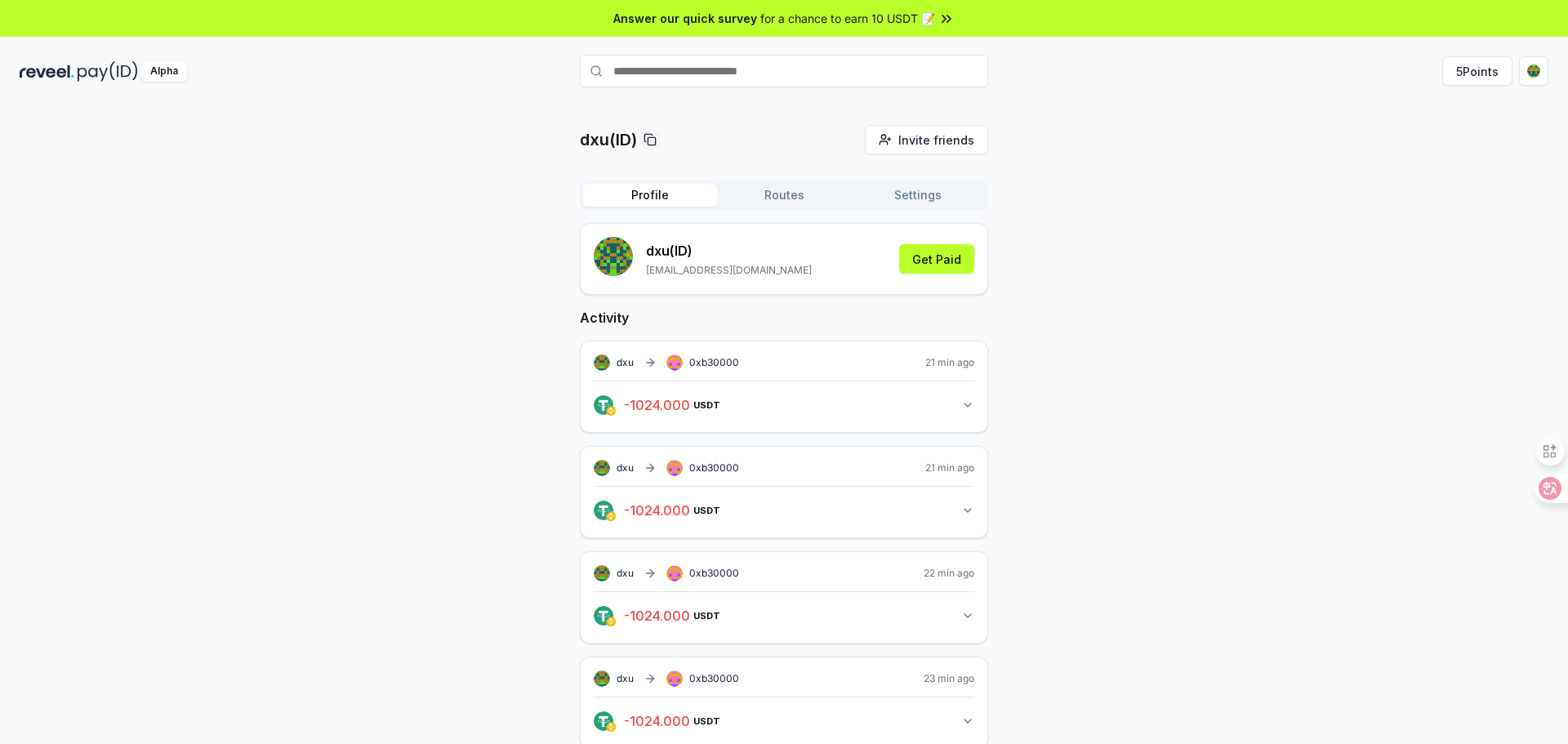
click at [918, 191] on button "Settings" at bounding box center [917, 195] width 134 height 23
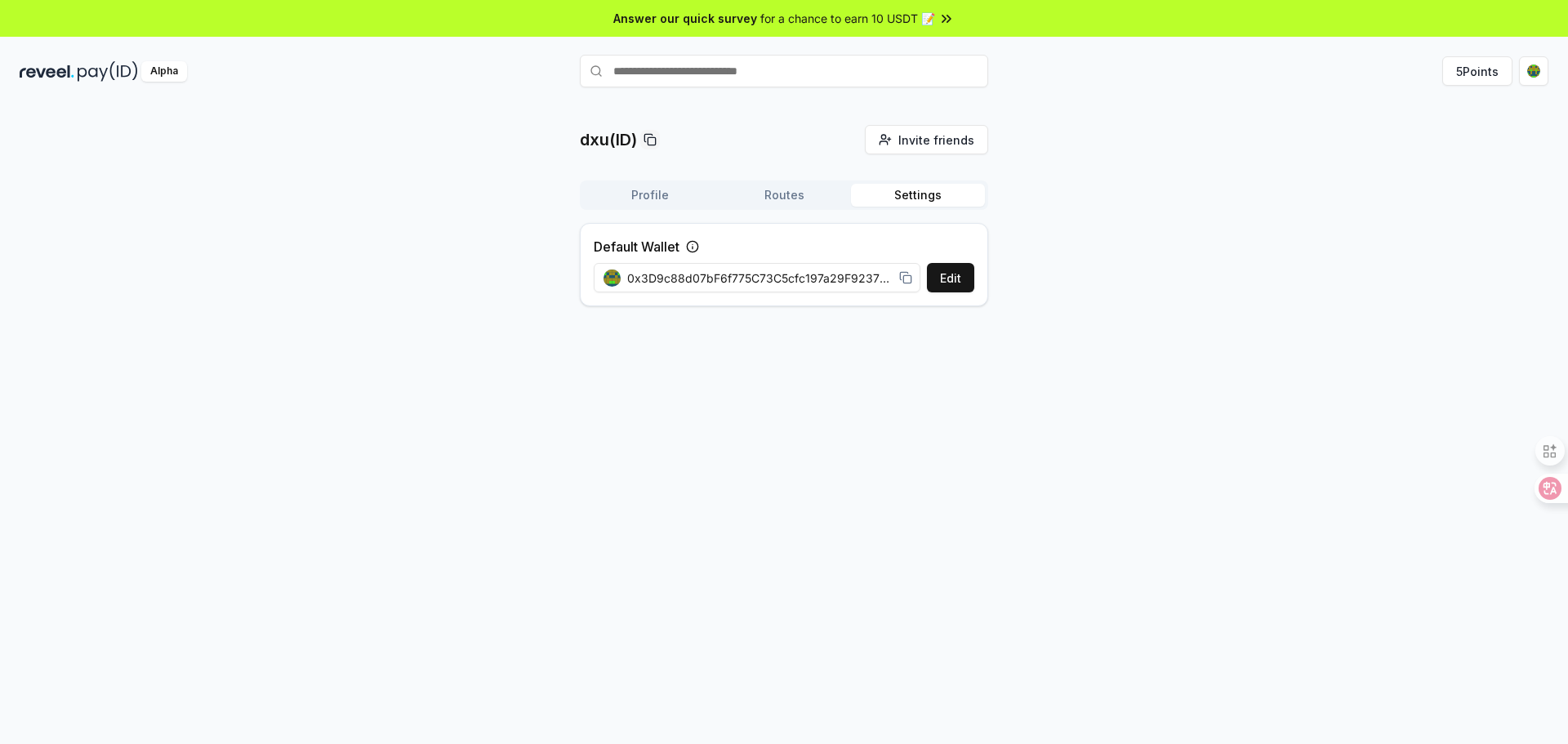
click at [814, 198] on button "Routes" at bounding box center [784, 195] width 134 height 23
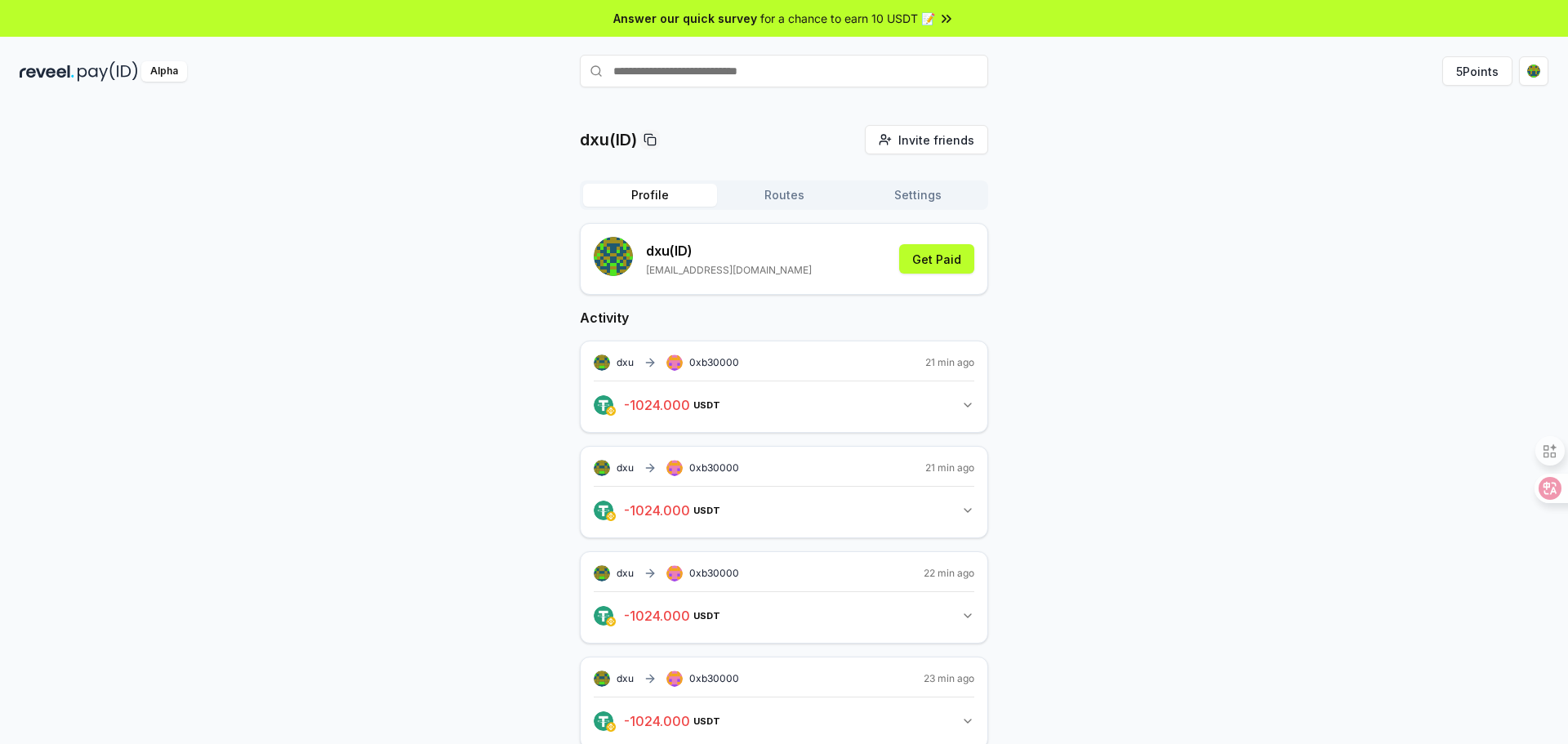
click at [689, 191] on button "Profile" at bounding box center [650, 195] width 134 height 23
click at [759, 197] on button "Routes" at bounding box center [784, 195] width 134 height 23
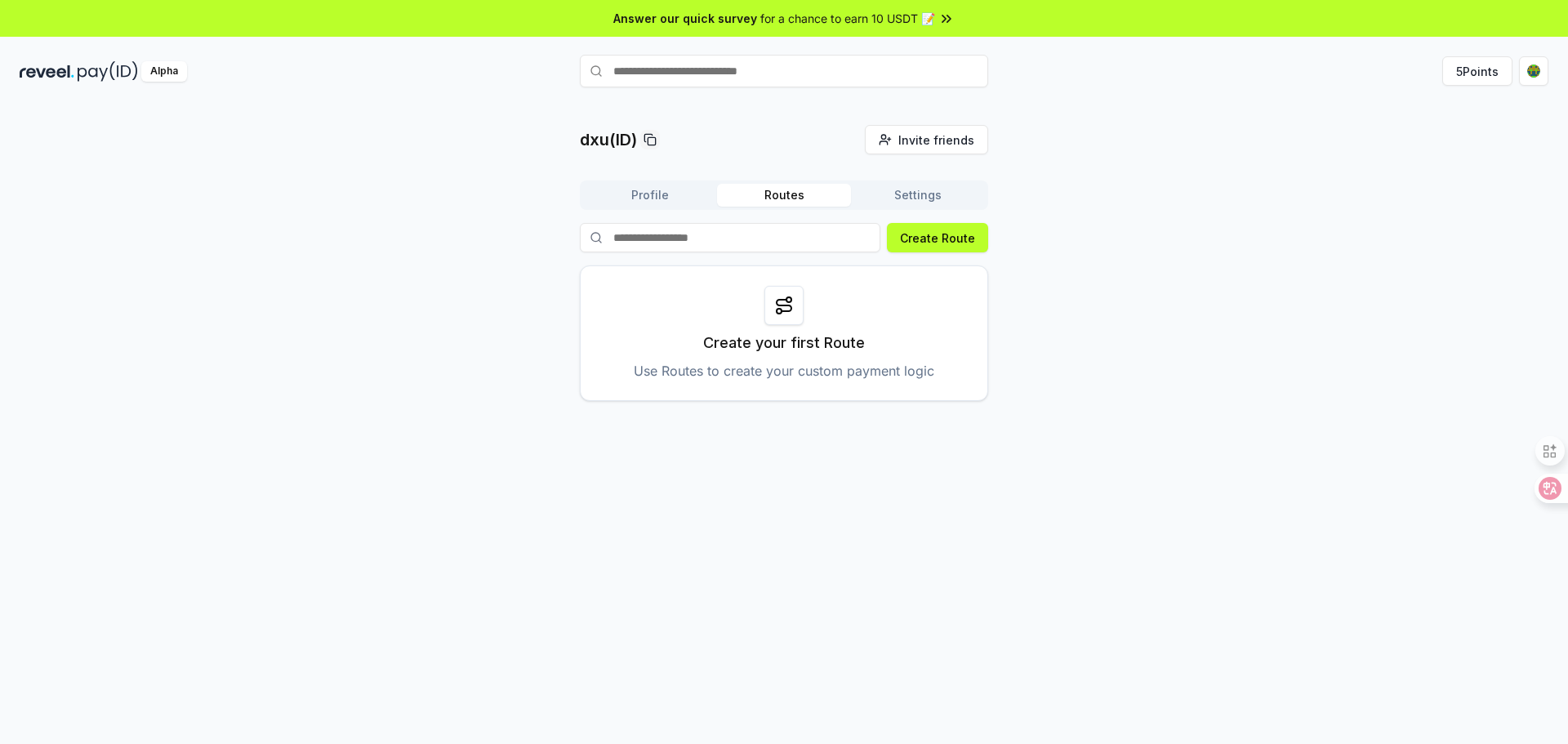
click at [689, 191] on button "Profile" at bounding box center [650, 195] width 134 height 23
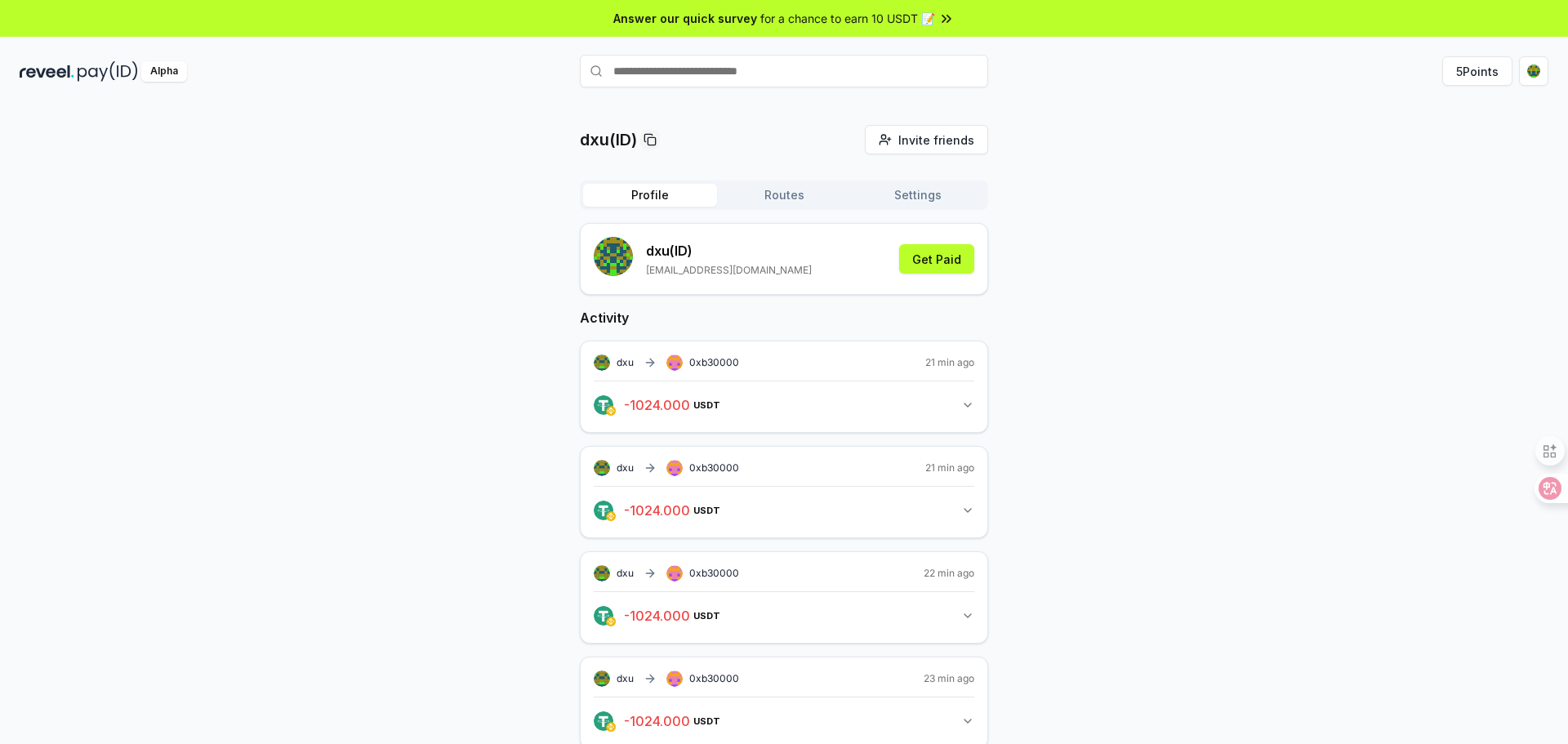
click at [156, 73] on div "Alpha" at bounding box center [164, 72] width 46 height 20
click at [642, 64] on input "text" at bounding box center [784, 71] width 408 height 33
click at [1536, 71] on html "Answer our quick survey for a chance to earn 10 USDT 📝 Alpha 5 Points dxu(ID) I…" at bounding box center [784, 372] width 1568 height 744
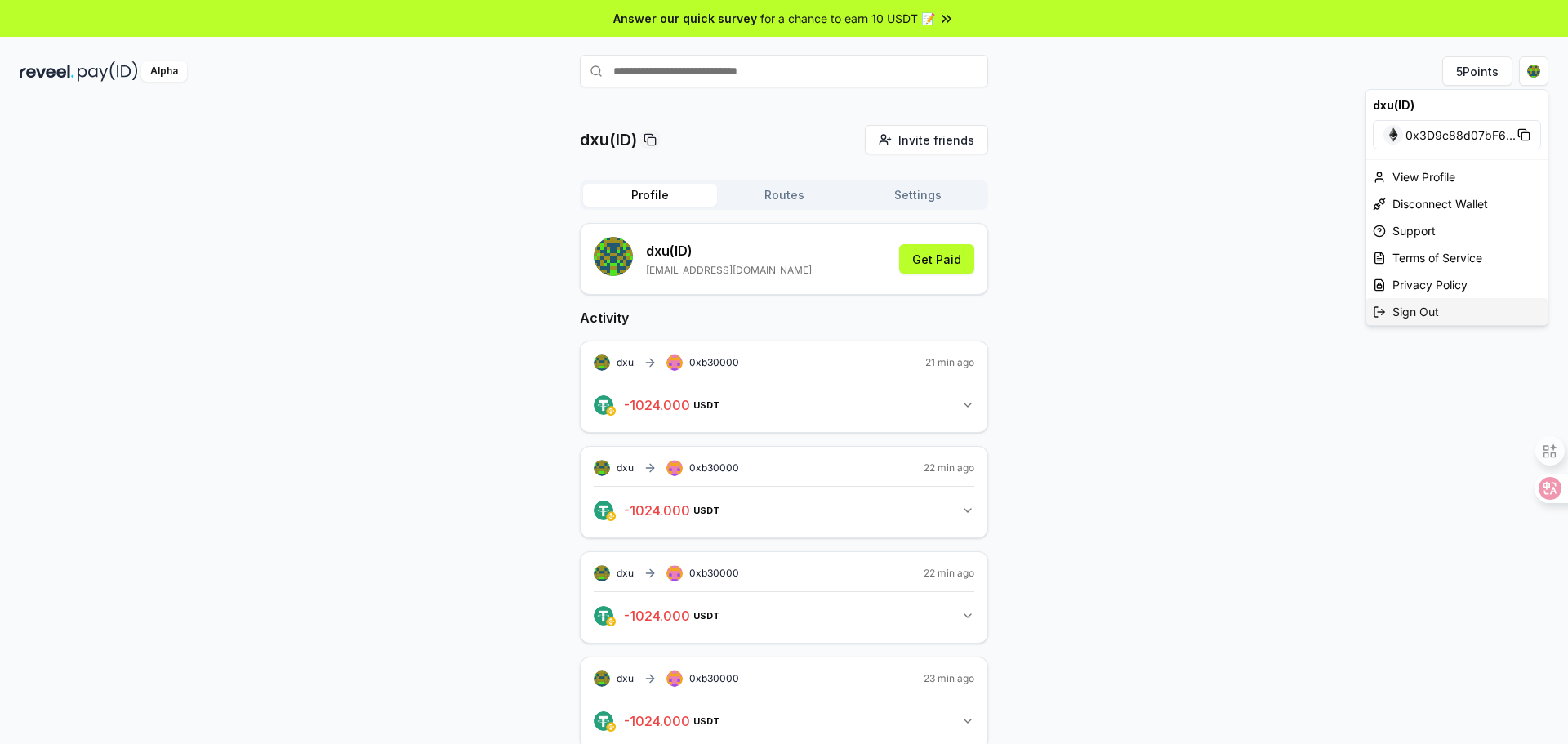
click at [1425, 315] on div "Sign Out" at bounding box center [1457, 311] width 181 height 27
